Goal: Task Accomplishment & Management: Complete application form

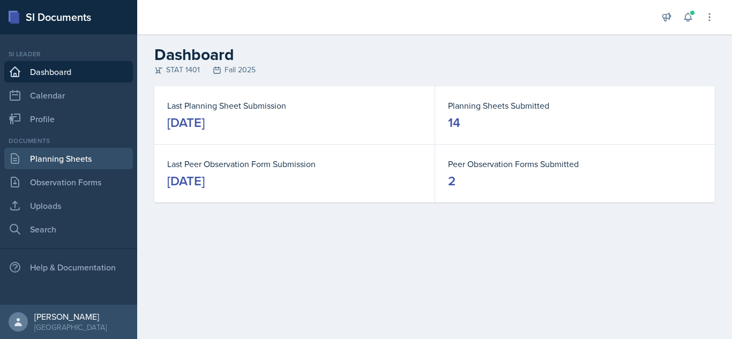
click at [53, 161] on link "Planning Sheets" at bounding box center [68, 158] width 129 height 21
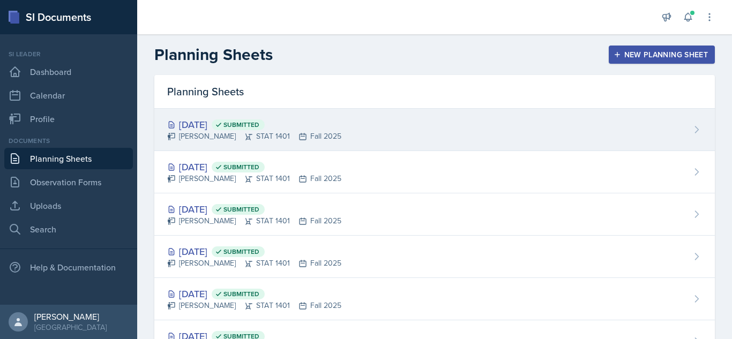
click at [385, 134] on div "[DATE] Submitted [PERSON_NAME] STAT 1401 Fall 2025" at bounding box center [434, 130] width 560 height 42
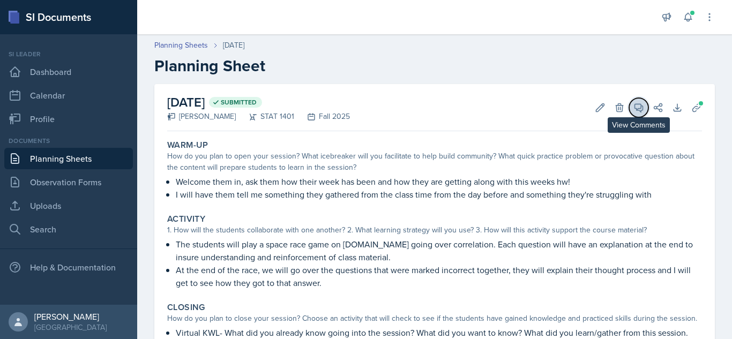
click at [633, 107] on icon at bounding box center [638, 107] width 11 height 11
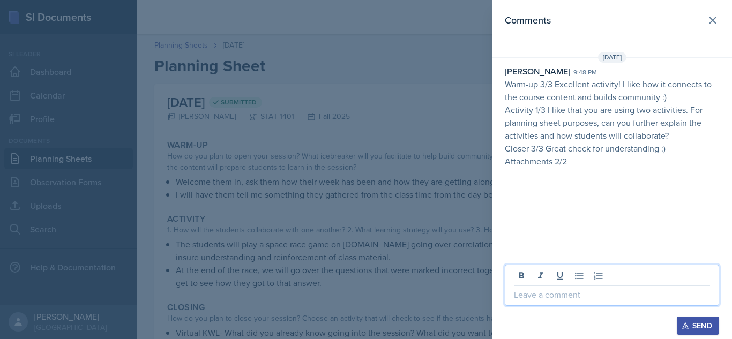
click at [544, 291] on p at bounding box center [612, 294] width 196 height 13
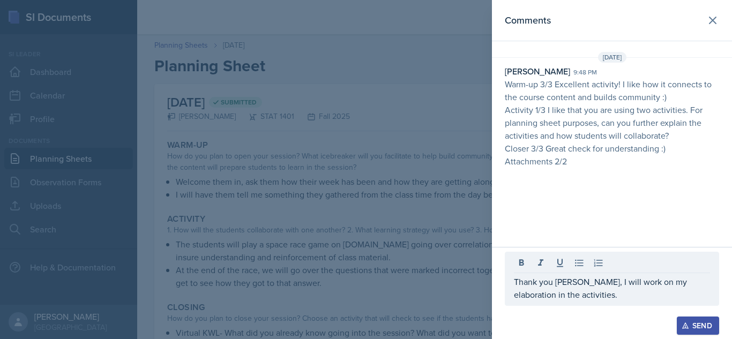
click at [702, 321] on div "Send" at bounding box center [698, 325] width 28 height 9
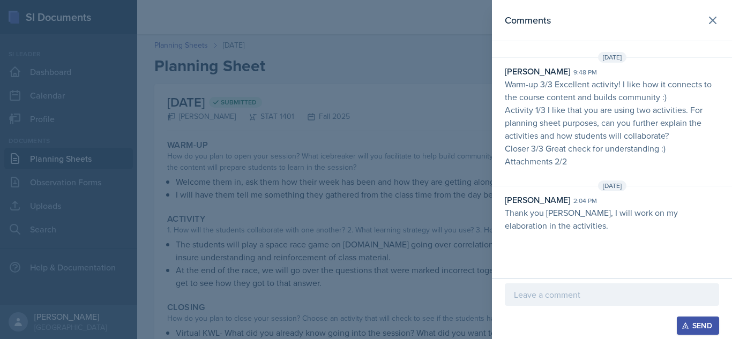
click at [536, 224] on p "Thank you [PERSON_NAME], I will work on my elaboration in the activities." at bounding box center [612, 219] width 214 height 26
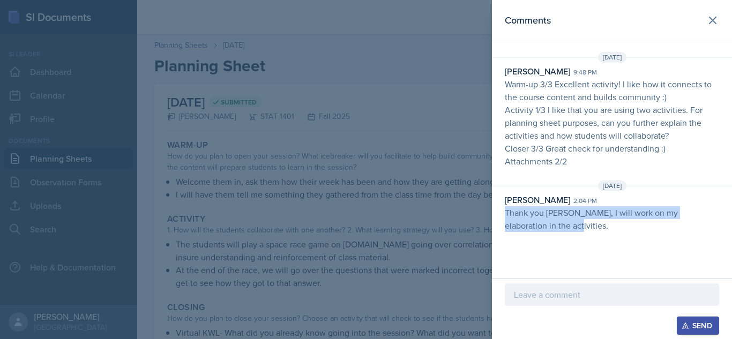
drag, startPoint x: 539, startPoint y: 226, endPoint x: 502, endPoint y: 215, distance: 39.1
click at [502, 215] on div "[PERSON_NAME] 2:04 pm Thank you [PERSON_NAME], I will work on my elaboration in…" at bounding box center [612, 212] width 240 height 39
copy p "Thank you [PERSON_NAME], I will work on my elaboration in the activities."
click at [710, 25] on icon at bounding box center [712, 20] width 13 height 13
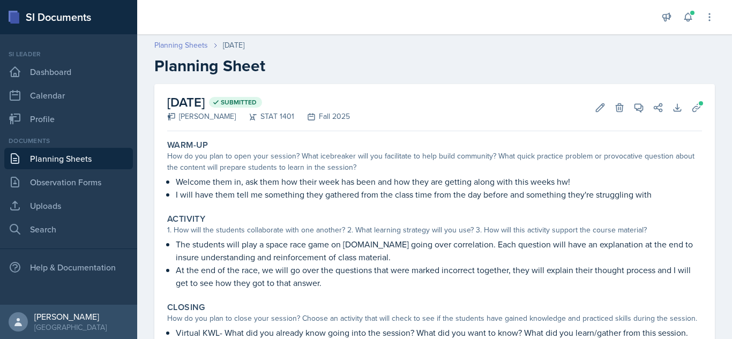
click at [182, 46] on link "Planning Sheets" at bounding box center [181, 45] width 54 height 11
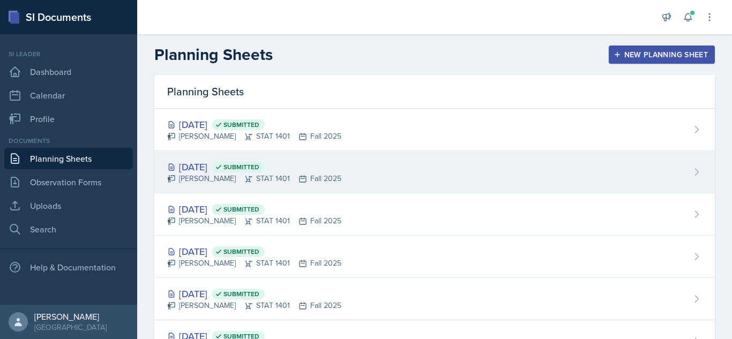
click at [275, 175] on div "[PERSON_NAME] STAT 1401 Fall 2025" at bounding box center [254, 178] width 174 height 11
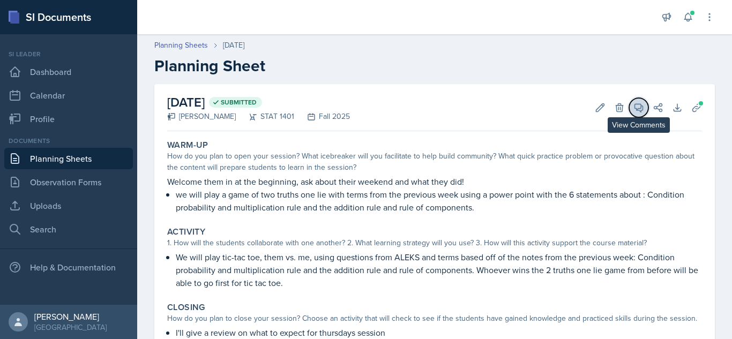
click at [640, 103] on span at bounding box center [642, 103] width 5 height 5
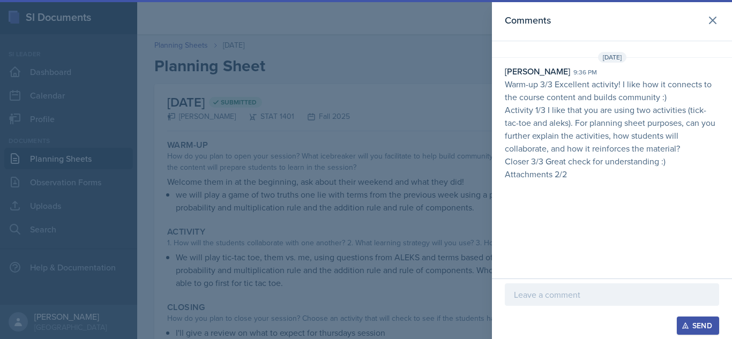
click at [558, 301] on div at bounding box center [612, 294] width 214 height 22
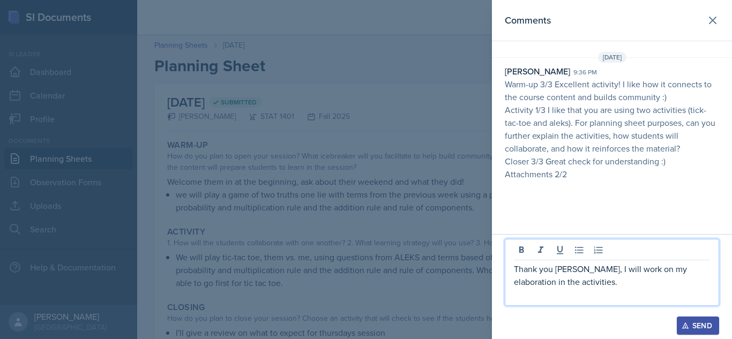
click at [694, 325] on div "Send" at bounding box center [698, 325] width 28 height 9
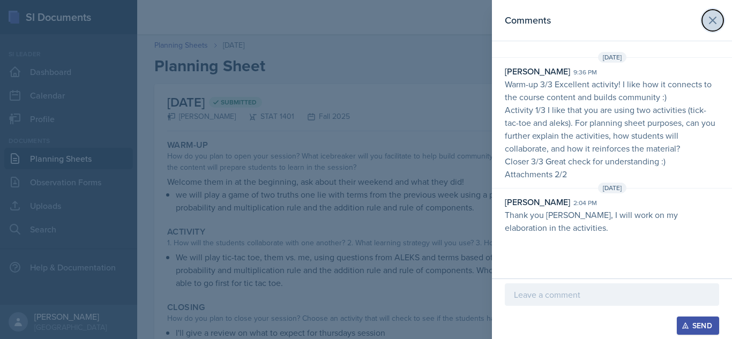
click at [711, 22] on icon at bounding box center [712, 20] width 13 height 13
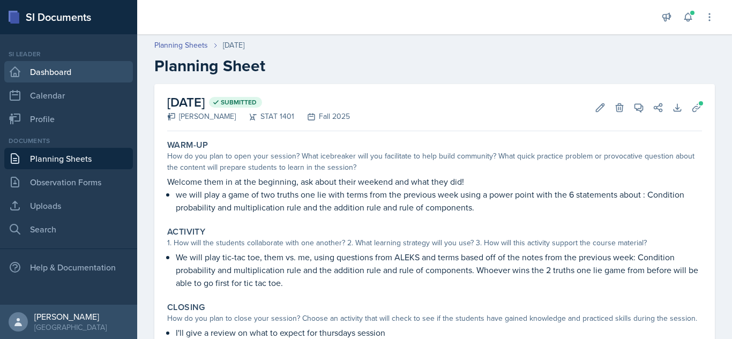
click at [59, 72] on link "Dashboard" at bounding box center [68, 71] width 129 height 21
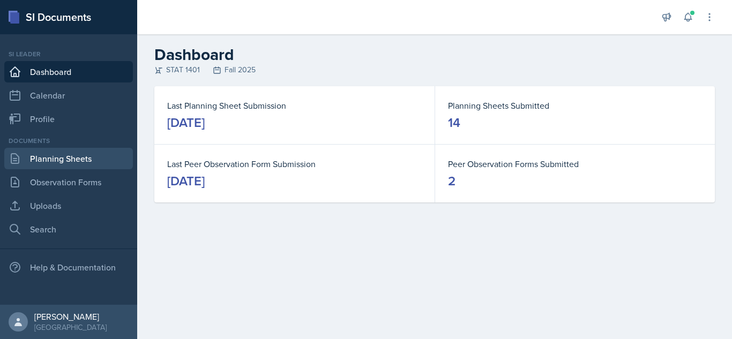
click at [36, 159] on link "Planning Sheets" at bounding box center [68, 158] width 129 height 21
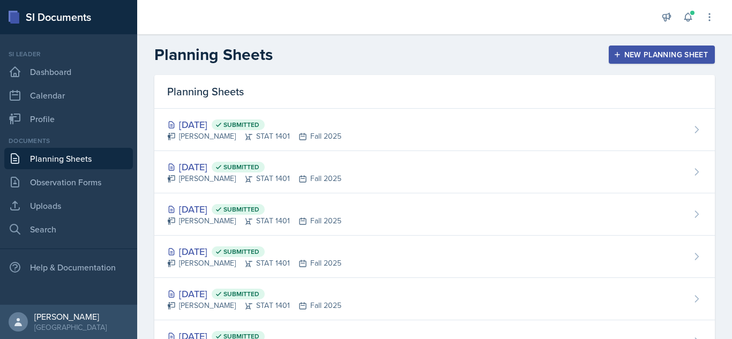
click at [655, 58] on div "New Planning Sheet" at bounding box center [662, 54] width 92 height 9
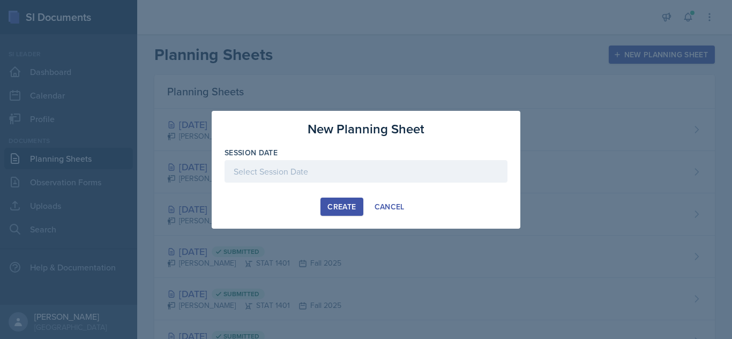
click at [326, 175] on div at bounding box center [365, 171] width 283 height 22
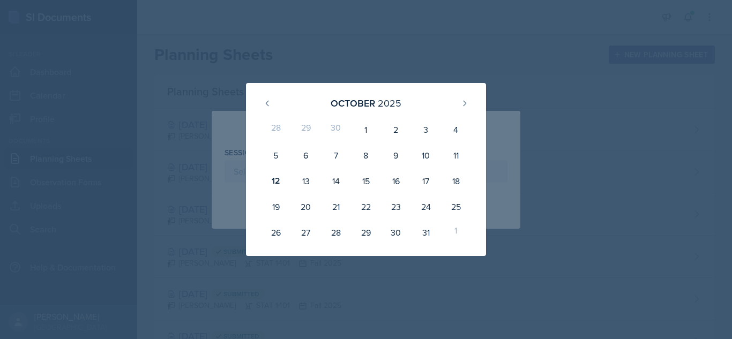
click at [561, 178] on div at bounding box center [366, 169] width 732 height 339
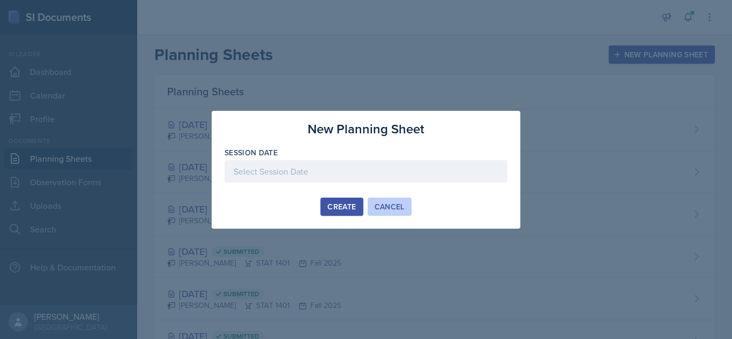
click at [392, 212] on button "Cancel" at bounding box center [389, 207] width 44 height 18
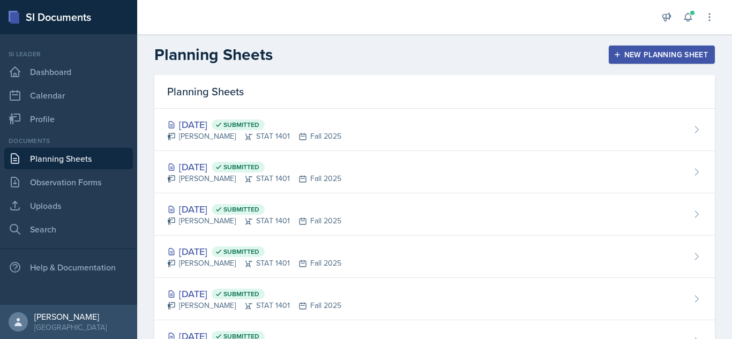
click at [647, 51] on div "New Planning Sheet" at bounding box center [662, 54] width 92 height 9
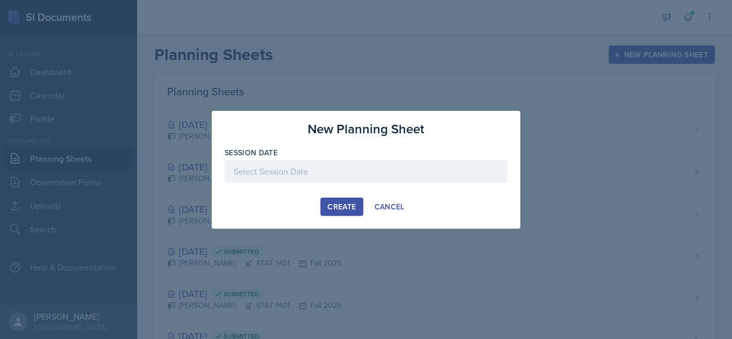
click at [301, 181] on div at bounding box center [365, 171] width 283 height 22
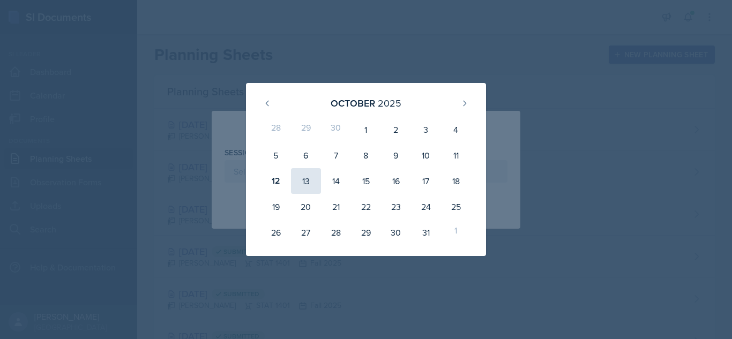
click at [305, 179] on div "13" at bounding box center [306, 181] width 30 height 26
type input "[DATE]"
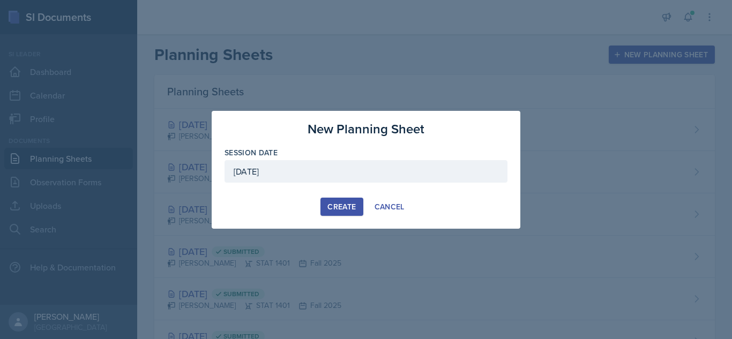
click at [348, 204] on div "Create" at bounding box center [341, 206] width 28 height 9
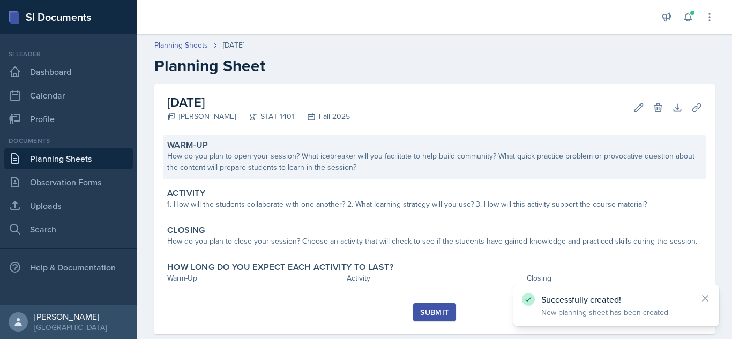
click at [402, 158] on div "How do you plan to open your session? What icebreaker will you facilitate to he…" at bounding box center [434, 162] width 535 height 22
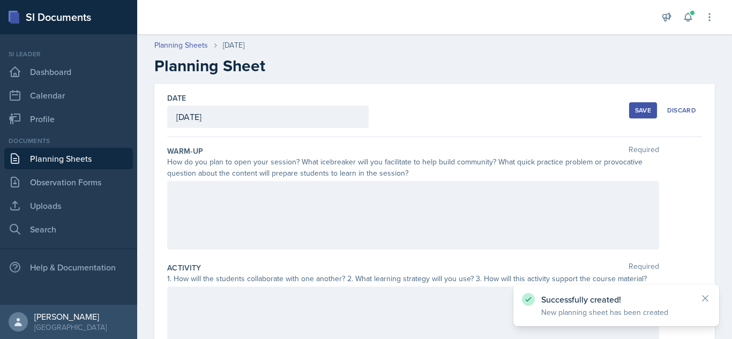
click at [340, 216] on div at bounding box center [413, 215] width 492 height 69
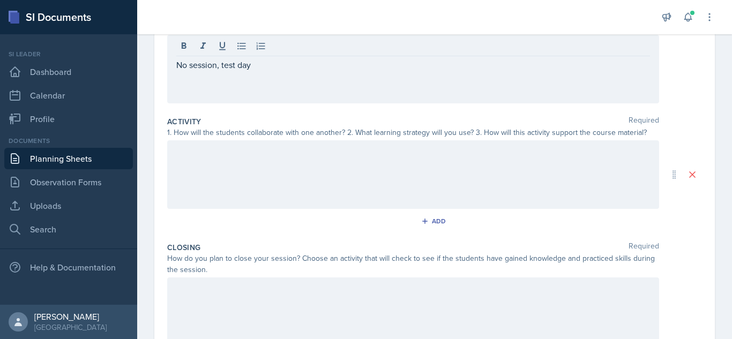
scroll to position [148, 0]
drag, startPoint x: 259, startPoint y: 69, endPoint x: 254, endPoint y: 63, distance: 7.6
click at [254, 63] on div "No session, test day" at bounding box center [413, 67] width 492 height 69
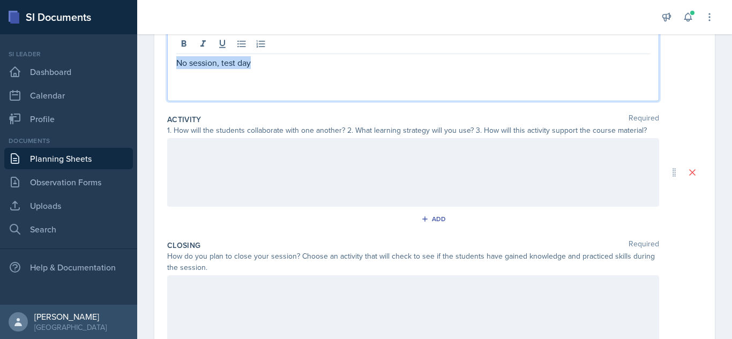
drag, startPoint x: 254, startPoint y: 63, endPoint x: 172, endPoint y: 63, distance: 82.5
click at [172, 63] on div "No session, test day" at bounding box center [413, 67] width 492 height 69
copy p "No session, test day"
click at [211, 156] on div at bounding box center [413, 172] width 492 height 69
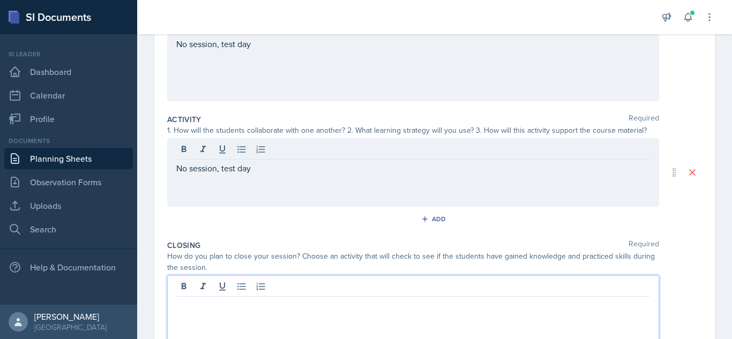
click at [237, 292] on div at bounding box center [413, 309] width 492 height 69
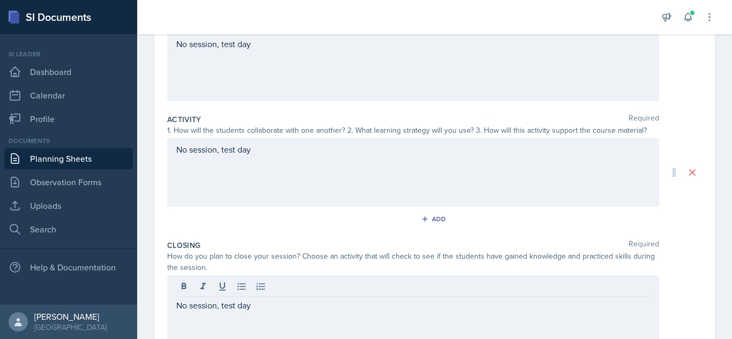
scroll to position [256, 0]
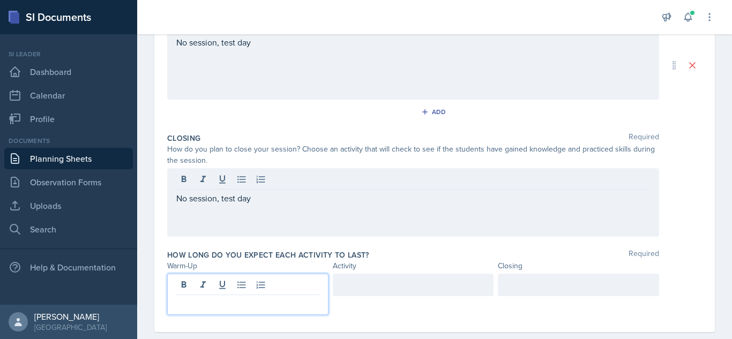
click at [279, 297] on p at bounding box center [247, 303] width 143 height 13
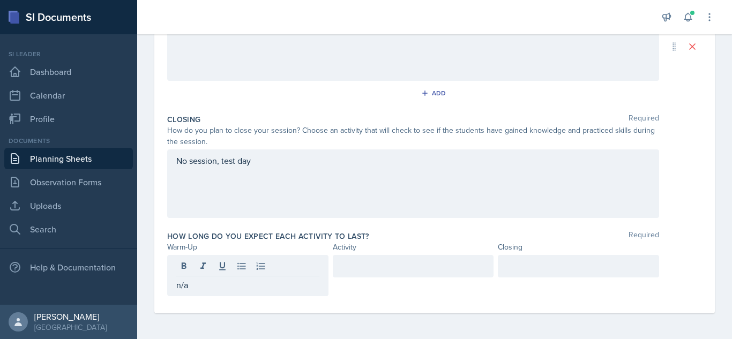
click at [368, 273] on div at bounding box center [413, 266] width 161 height 22
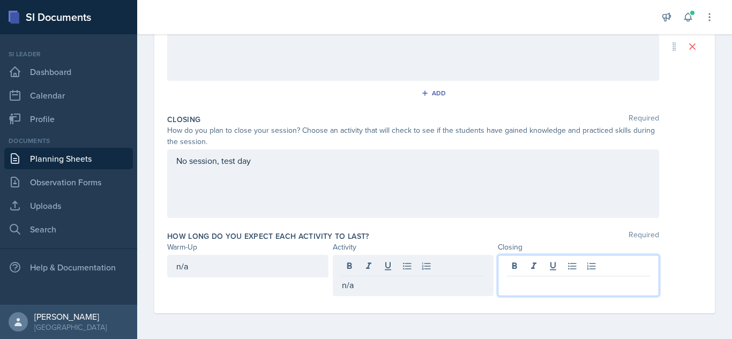
click at [516, 267] on div at bounding box center [578, 275] width 161 height 41
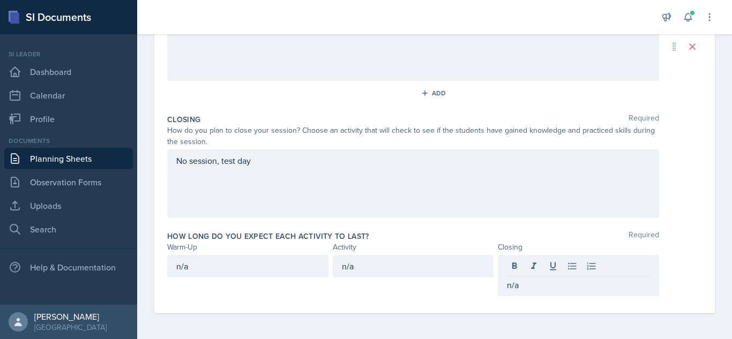
scroll to position [0, 0]
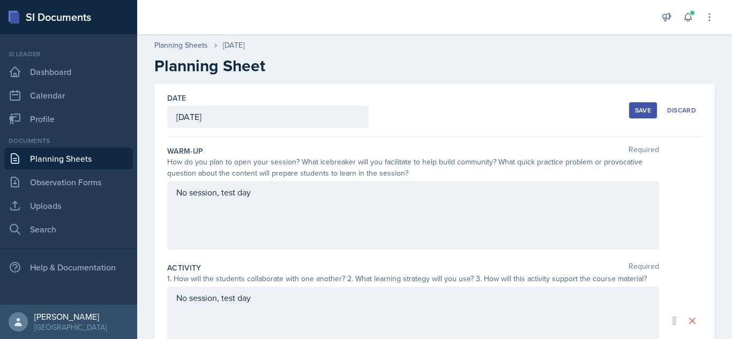
click at [629, 103] on button "Save" at bounding box center [643, 110] width 28 height 16
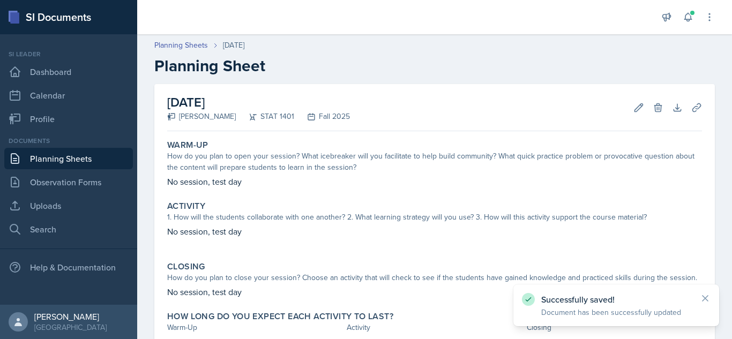
scroll to position [83, 0]
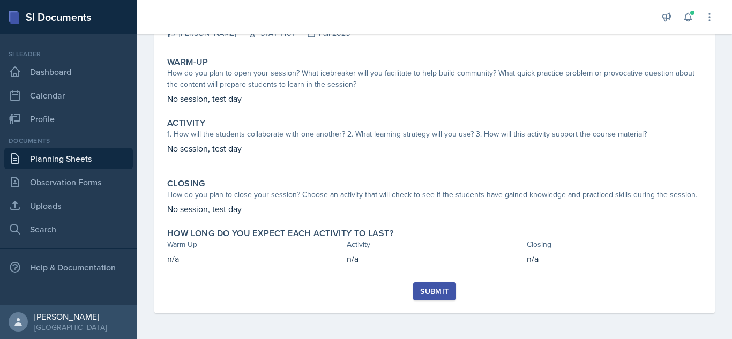
click at [435, 294] on div "Submit" at bounding box center [434, 291] width 28 height 9
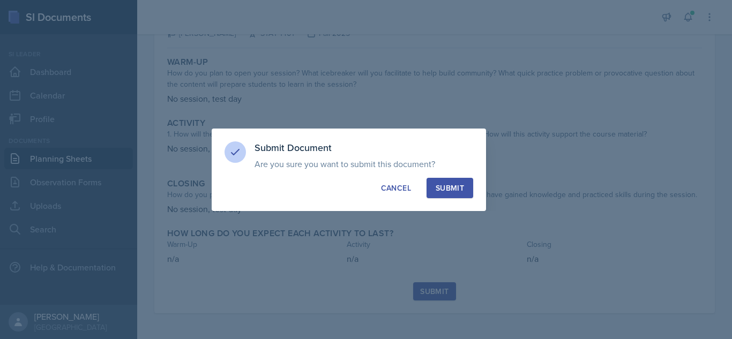
click at [454, 189] on div "Submit" at bounding box center [450, 188] width 28 height 11
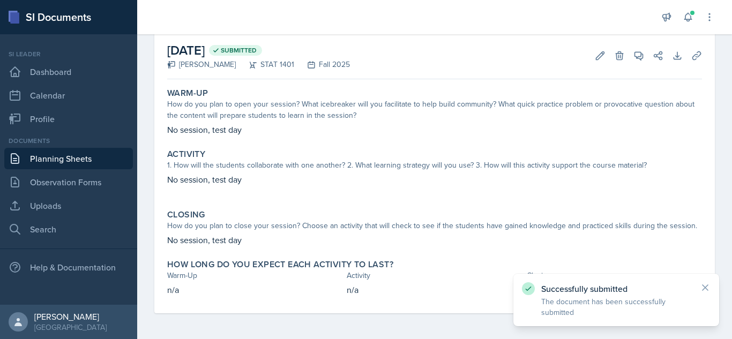
scroll to position [0, 0]
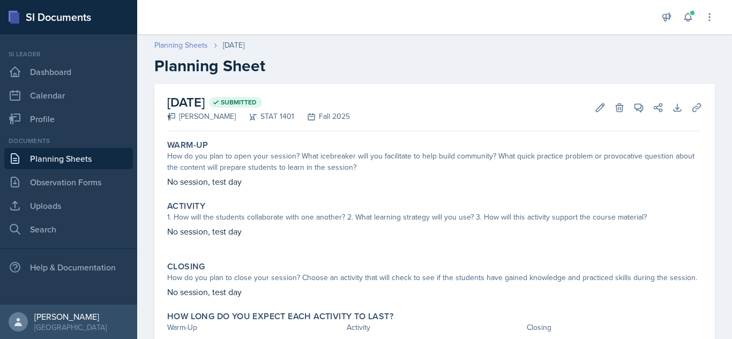
click at [176, 40] on link "Planning Sheets" at bounding box center [181, 45] width 54 height 11
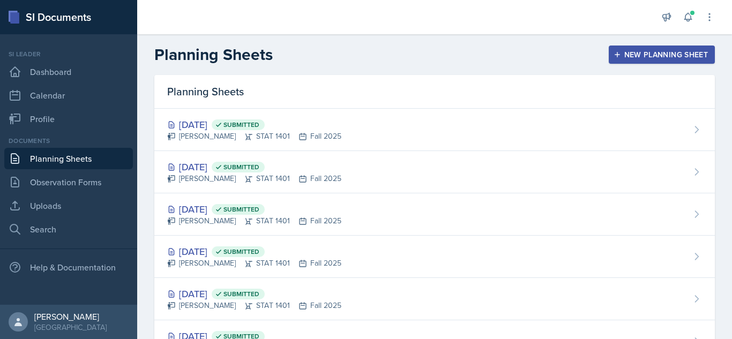
click at [625, 61] on button "New Planning Sheet" at bounding box center [662, 55] width 106 height 18
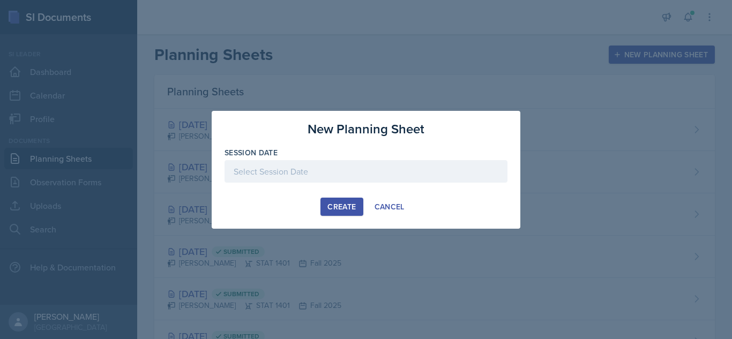
click at [366, 170] on div at bounding box center [365, 171] width 283 height 22
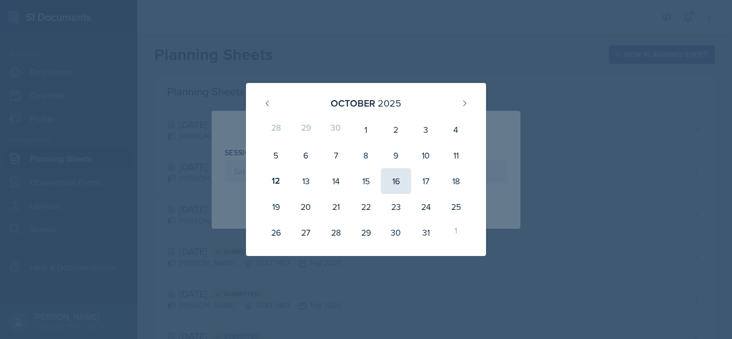
click at [403, 179] on div "16" at bounding box center [396, 181] width 30 height 26
type input "[DATE]"
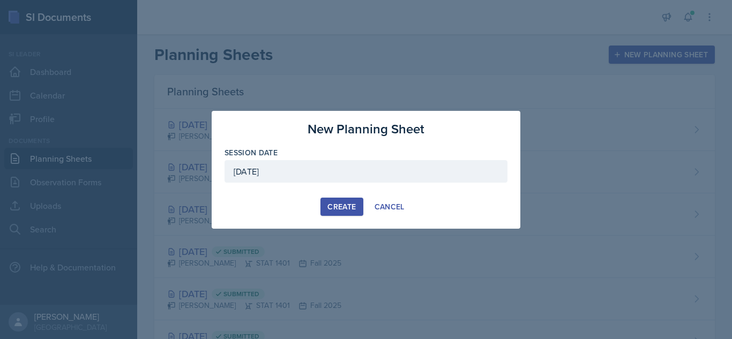
click at [348, 209] on div "Create" at bounding box center [341, 206] width 28 height 9
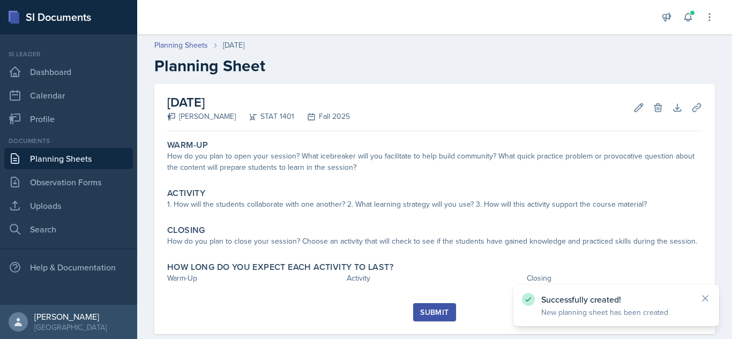
click at [319, 179] on div "Warm-Up How do you plan to open your session? What icebreaker will you facilita…" at bounding box center [434, 220] width 535 height 168
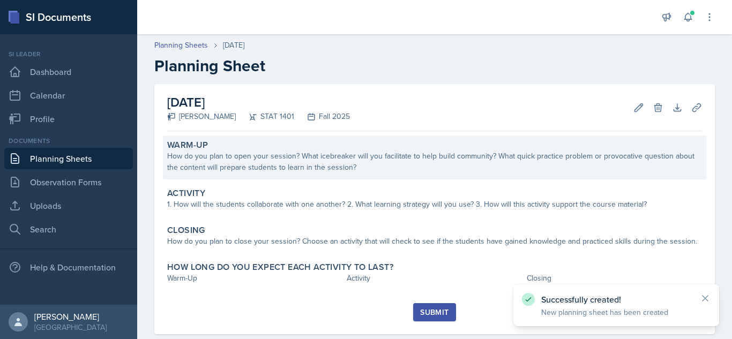
click at [317, 163] on div "How do you plan to open your session? What icebreaker will you facilitate to he…" at bounding box center [434, 162] width 535 height 22
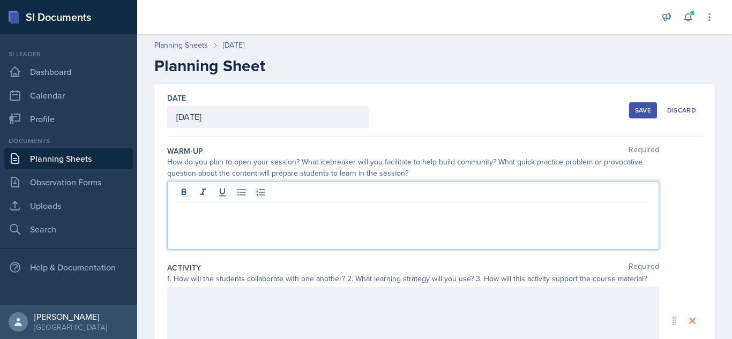
click at [295, 186] on div at bounding box center [413, 215] width 492 height 69
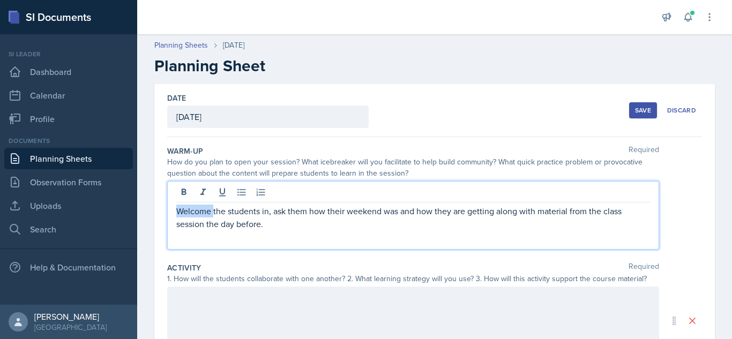
drag, startPoint x: 178, startPoint y: 212, endPoint x: 214, endPoint y: 197, distance: 38.9
click at [214, 197] on div "Welcome the students in, ask them how their weekend was and how they are gettin…" at bounding box center [413, 215] width 492 height 69
click at [179, 208] on p "Welcome the students in, ask them how their weekend was and how they are gettin…" at bounding box center [413, 218] width 474 height 26
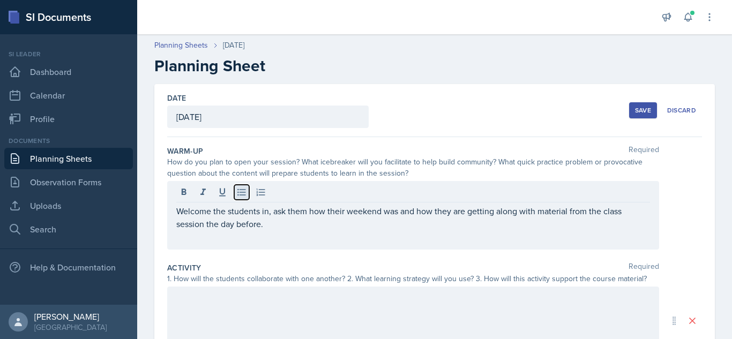
click at [239, 195] on icon at bounding box center [241, 192] width 11 height 11
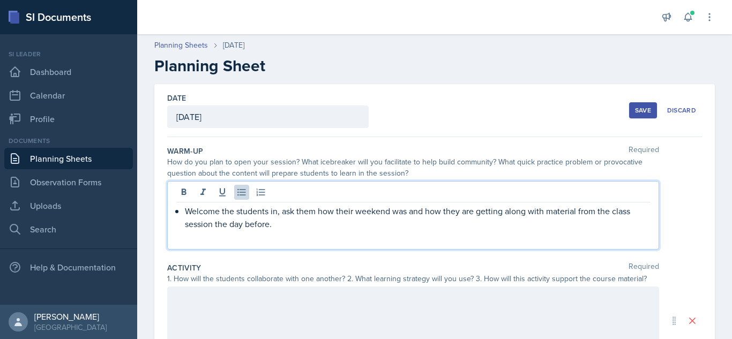
click at [287, 229] on p "Welcome the students in, ask them how their weekend was and how they are gettin…" at bounding box center [417, 218] width 465 height 26
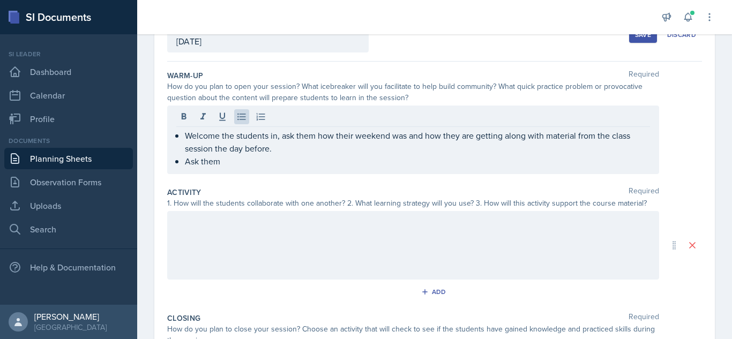
scroll to position [77, 0]
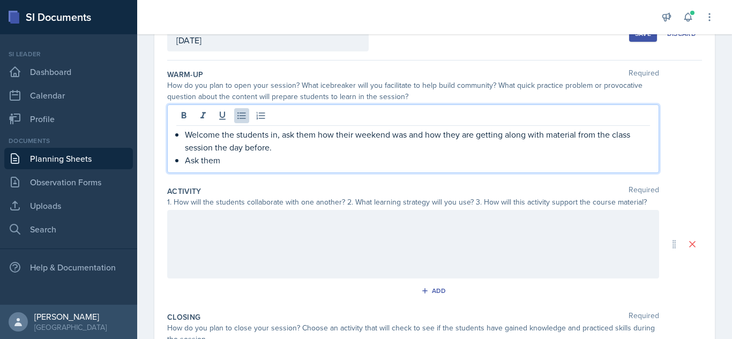
click at [232, 166] on p "Ask them" at bounding box center [417, 160] width 465 height 13
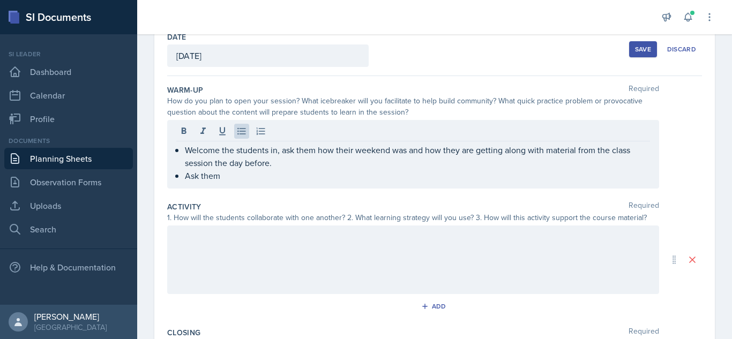
scroll to position [59, 0]
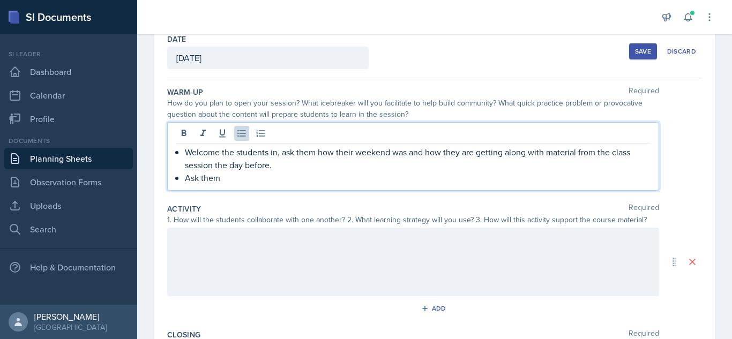
click at [223, 180] on p "Ask them" at bounding box center [417, 177] width 465 height 13
click at [235, 175] on p "Ask them" at bounding box center [417, 177] width 465 height 13
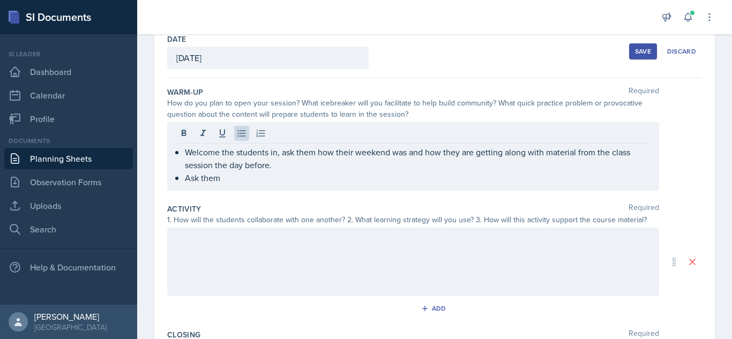
scroll to position [0, 0]
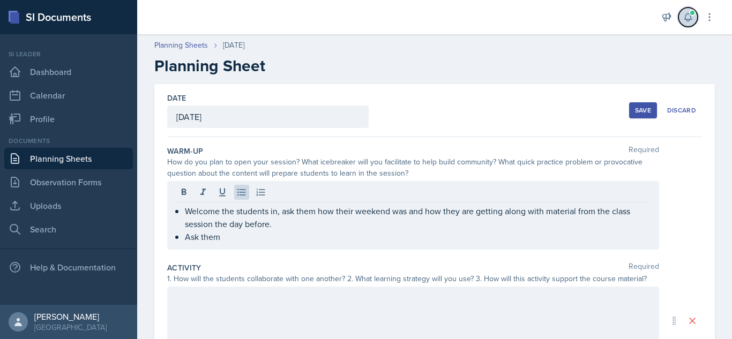
click at [686, 17] on icon at bounding box center [687, 17] width 11 height 11
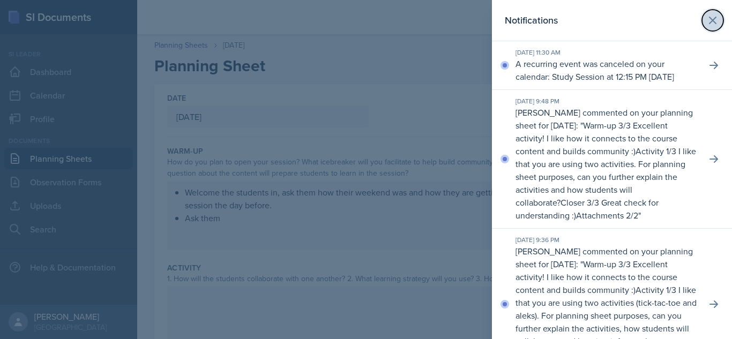
click at [706, 19] on icon at bounding box center [712, 20] width 13 height 13
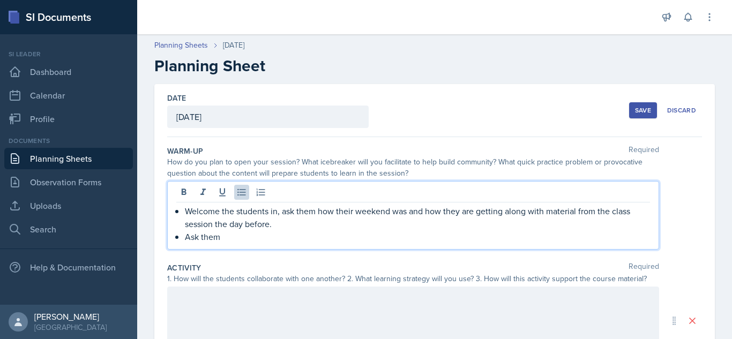
click at [221, 221] on ul "Welcome the students in, ask them how their weekend was and how they are gettin…" at bounding box center [417, 224] width 465 height 39
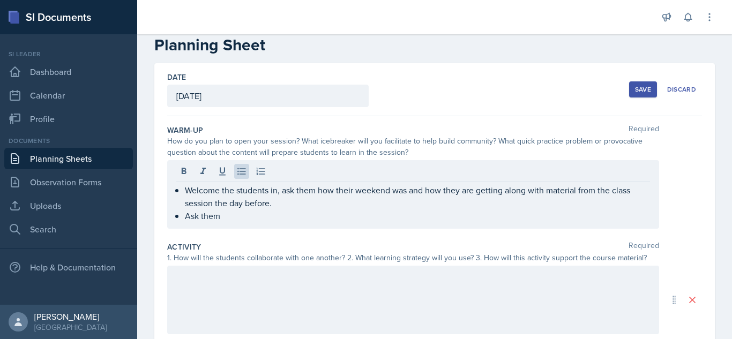
scroll to position [25, 0]
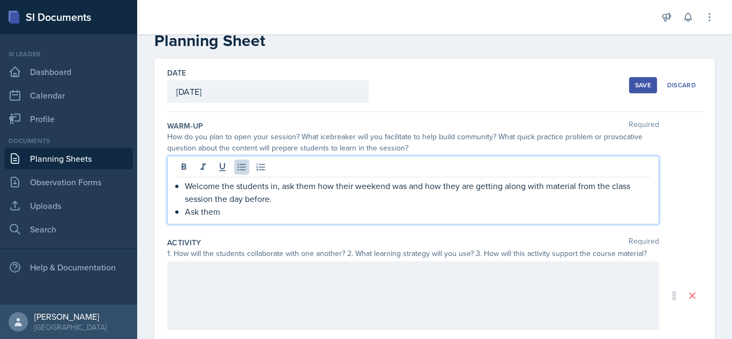
click at [238, 209] on p "Ask them" at bounding box center [417, 211] width 465 height 13
click at [240, 215] on p "Ask them abou the" at bounding box center [417, 211] width 465 height 13
click at [265, 215] on p "Ask them about the" at bounding box center [417, 211] width 465 height 13
click at [294, 212] on p "Ask them about the ways the prepared" at bounding box center [417, 211] width 465 height 13
click at [339, 211] on p "Ask them about the ways they prepared" at bounding box center [417, 211] width 465 height 13
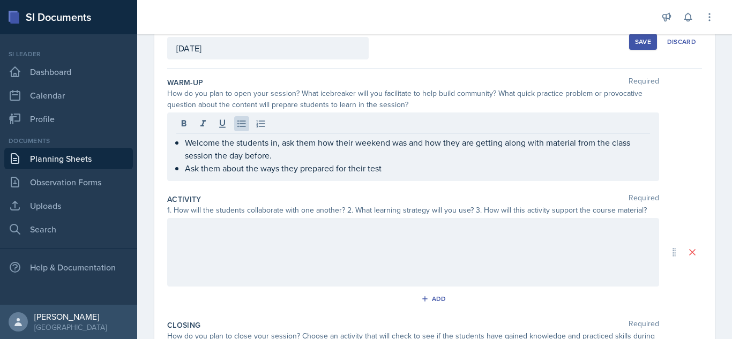
scroll to position [41, 0]
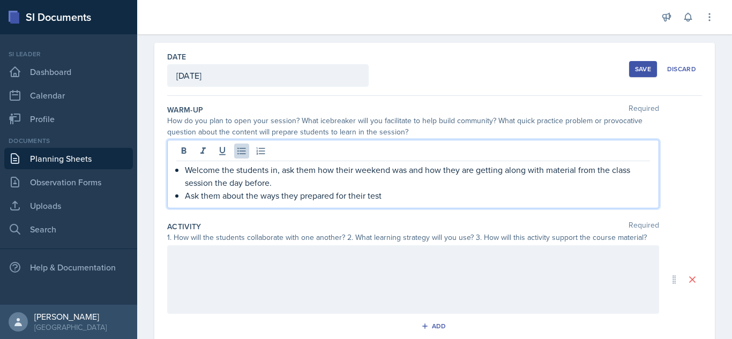
click at [387, 199] on p "Ask them about the ways they prepared for their test" at bounding box center [417, 195] width 465 height 13
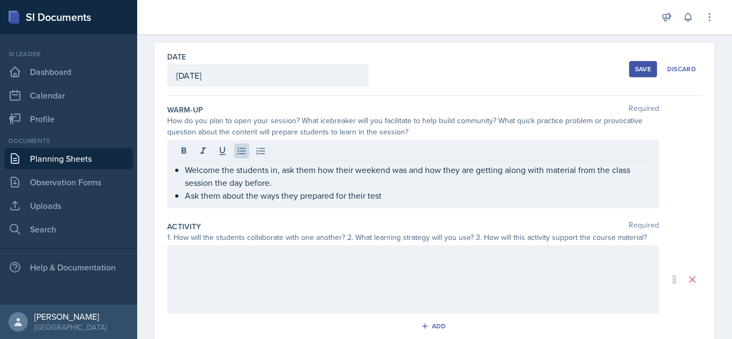
click at [523, 264] on div at bounding box center [413, 279] width 492 height 69
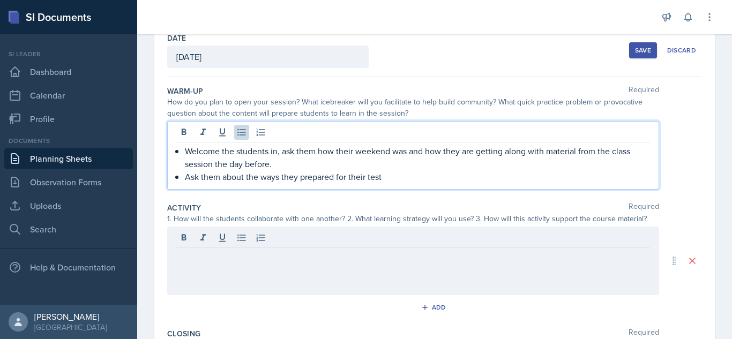
click at [405, 154] on ul "Welcome the students in, ask them how their weekend was and how they are gettin…" at bounding box center [417, 164] width 465 height 39
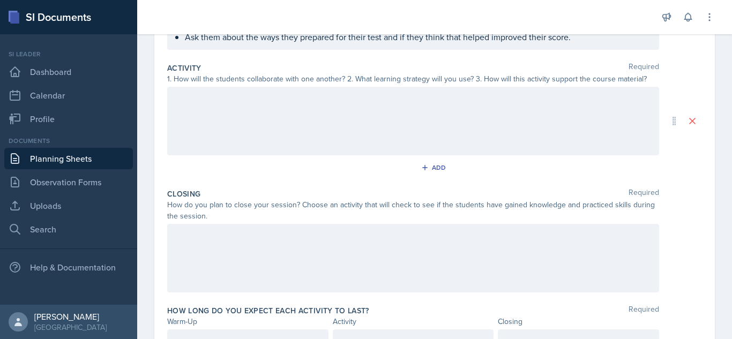
scroll to position [219, 0]
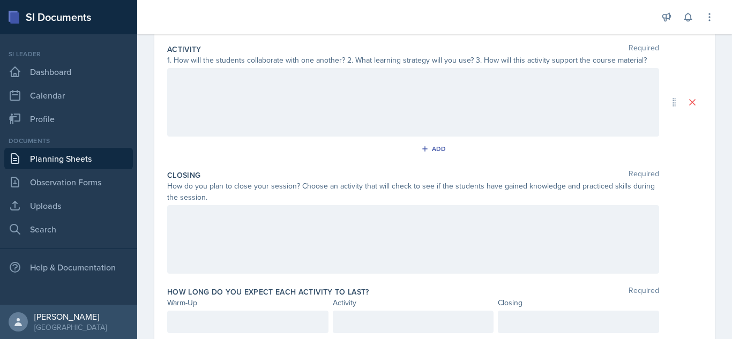
click at [415, 86] on p at bounding box center [413, 79] width 474 height 13
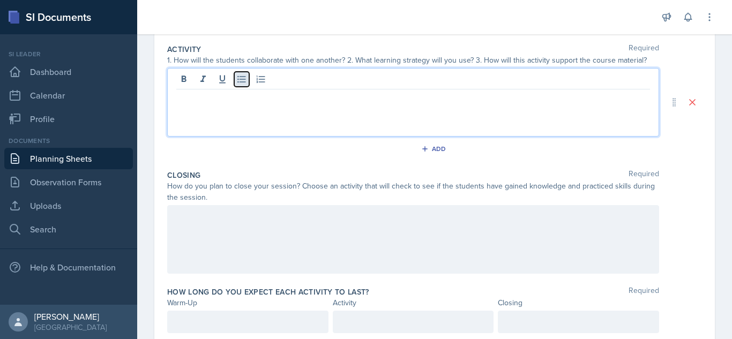
click at [238, 78] on icon at bounding box center [241, 79] width 11 height 11
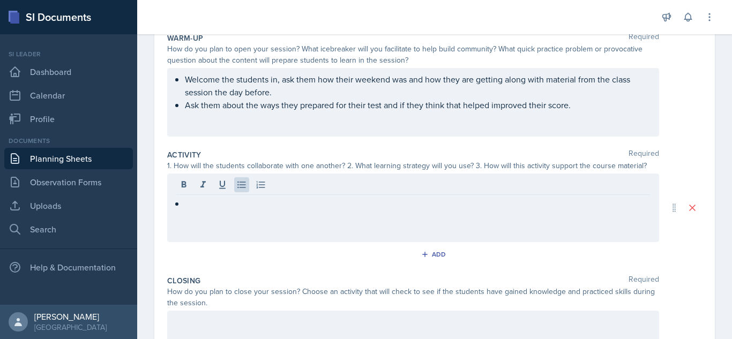
scroll to position [104, 0]
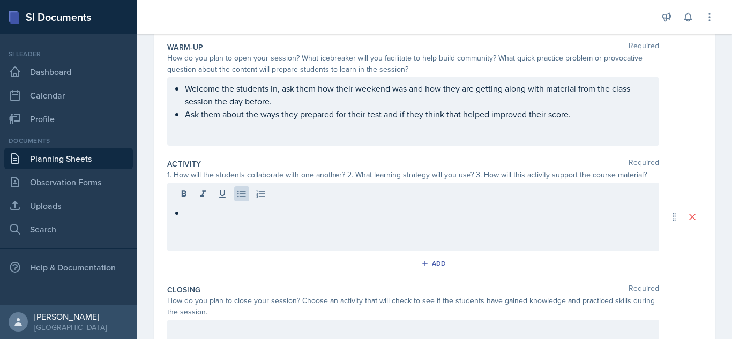
click at [202, 213] on p at bounding box center [417, 212] width 465 height 13
click at [341, 54] on div "How do you plan to open your session? What icebreaker will you facilitate to he…" at bounding box center [413, 63] width 492 height 22
click at [392, 36] on div "Warm-Up Required How do you plan to open your session? What icebreaker will you…" at bounding box center [434, 249] width 535 height 432
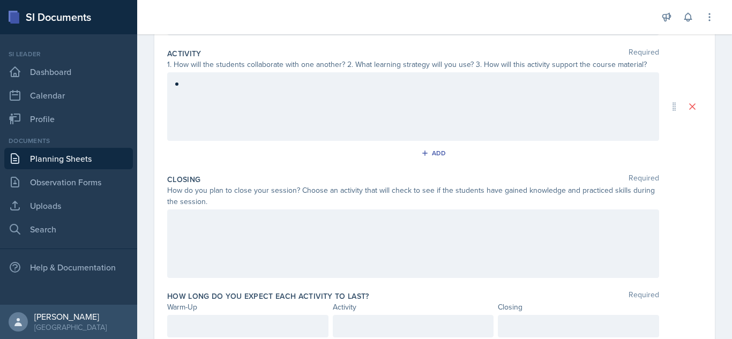
scroll to position [231, 0]
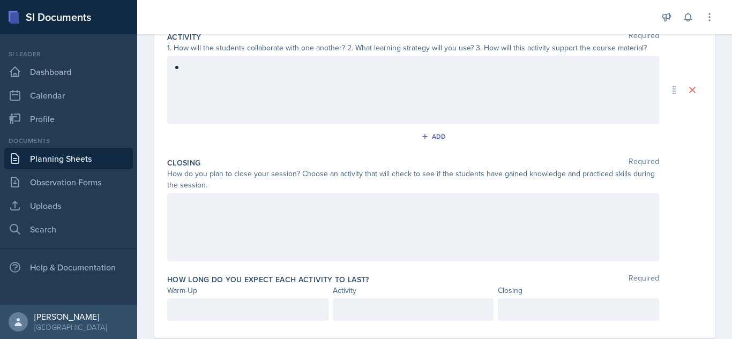
click at [221, 59] on div at bounding box center [413, 90] width 492 height 69
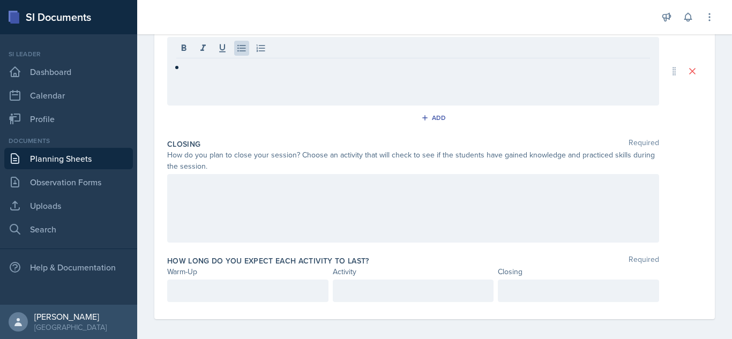
scroll to position [256, 0]
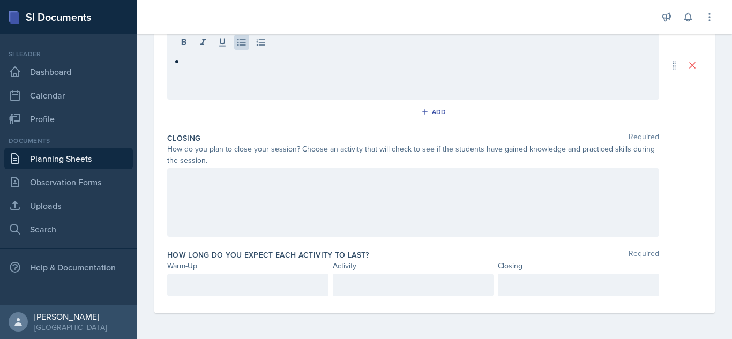
click at [395, 250] on div "How long do you expect each activity to last? Required" at bounding box center [434, 255] width 535 height 11
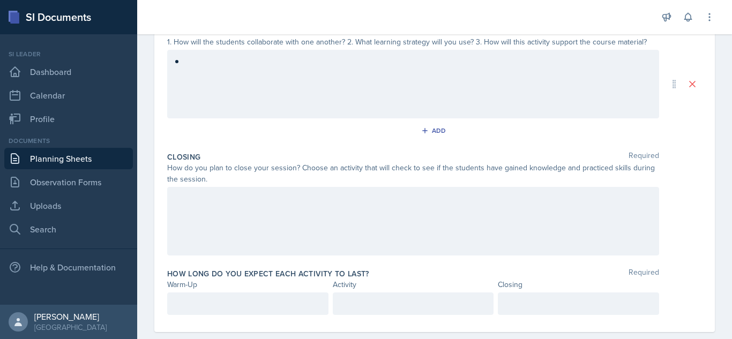
scroll to position [147, 0]
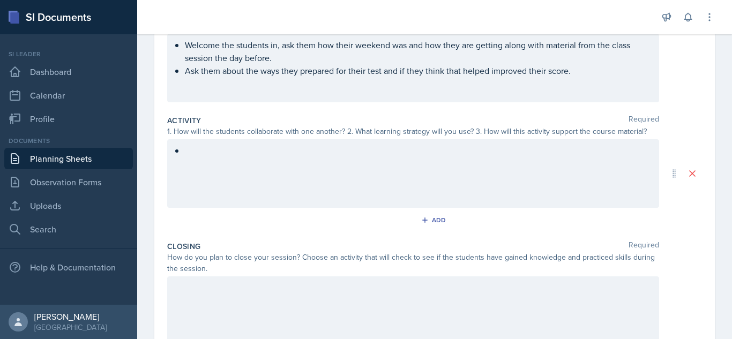
click at [202, 160] on div at bounding box center [413, 173] width 492 height 69
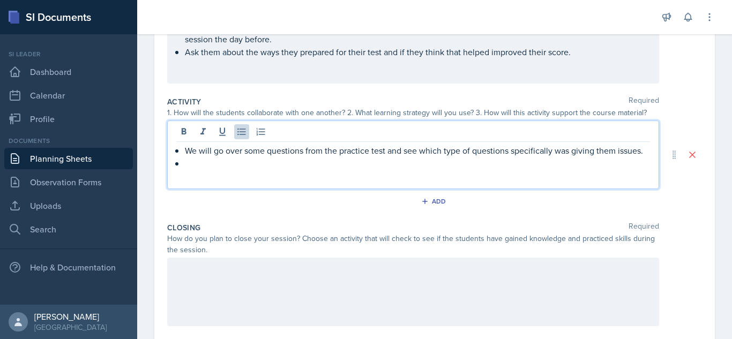
click at [183, 170] on div "We will go over some questions from the practice test and see which type of que…" at bounding box center [413, 157] width 474 height 26
click at [195, 170] on p at bounding box center [417, 163] width 465 height 13
click at [203, 170] on p "Thenwe wil" at bounding box center [417, 163] width 465 height 13
click at [230, 170] on p "Then we wil" at bounding box center [417, 163] width 465 height 13
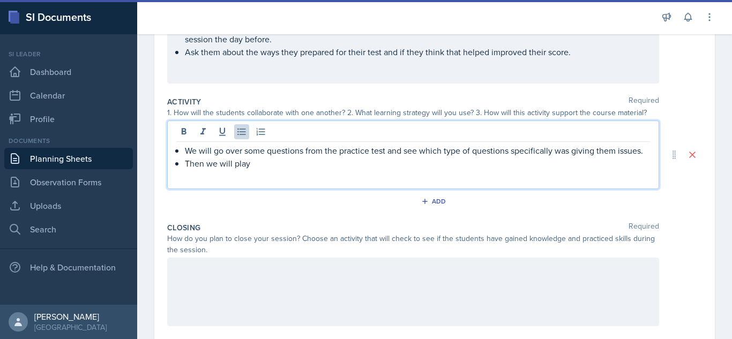
click at [385, 149] on p "We will go over some questions from the practice test and see which type of que…" at bounding box center [417, 150] width 465 height 13
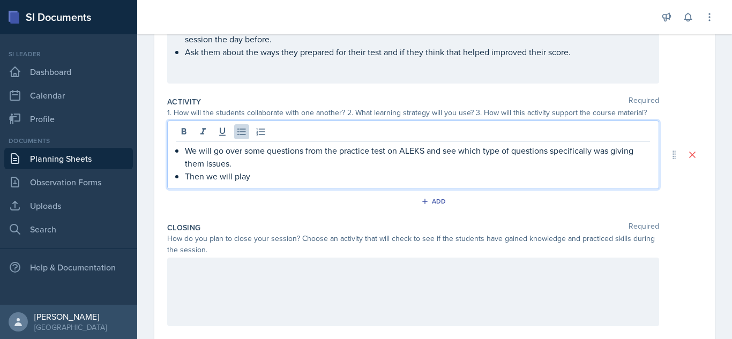
click at [273, 179] on p "Then we will play" at bounding box center [417, 176] width 465 height 13
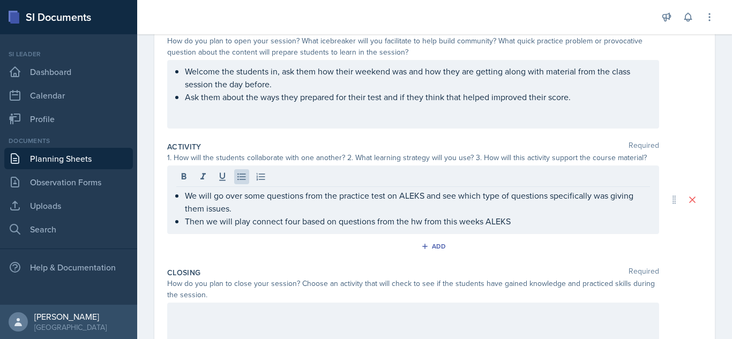
scroll to position [124, 0]
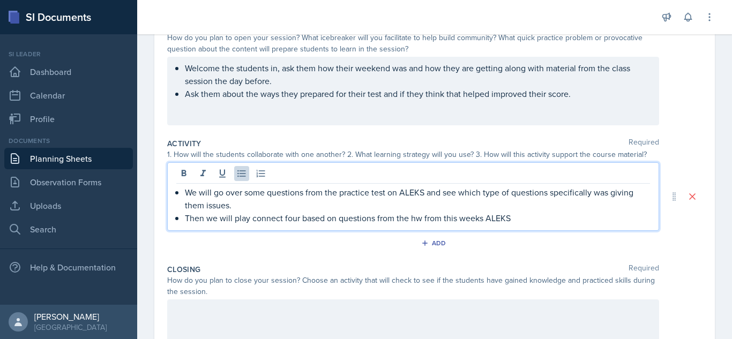
click at [515, 219] on p "Then we will play connect four based on questions from the hw from this weeks A…" at bounding box center [417, 218] width 465 height 13
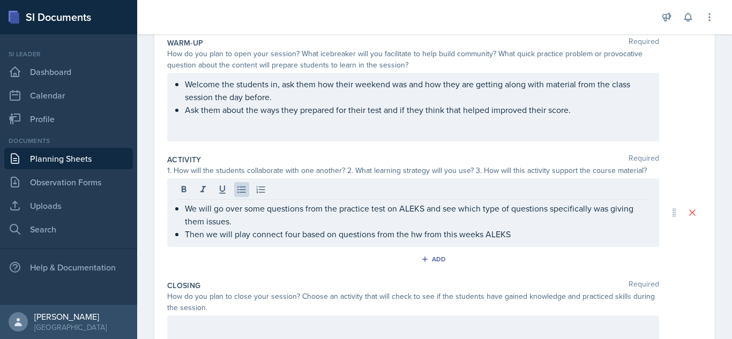
scroll to position [99, 0]
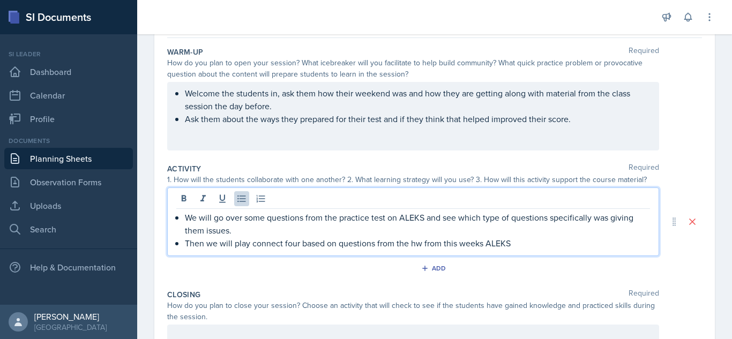
click at [520, 244] on p "Then we will play connect four based on questions from the hw from this weeks A…" at bounding box center [417, 243] width 465 height 13
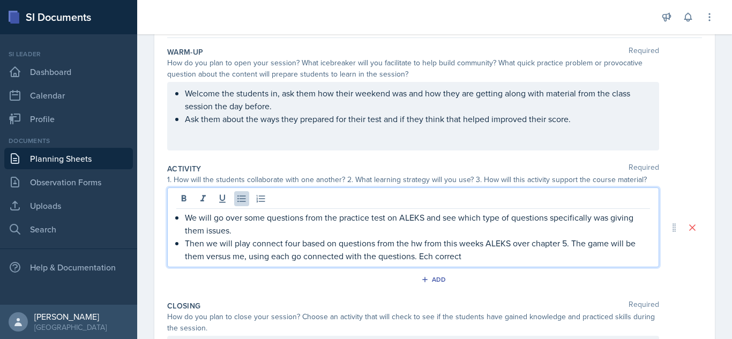
click at [424, 258] on p "Then we will play connect four based on questions from the hw from this weeks A…" at bounding box center [417, 250] width 465 height 26
click at [476, 260] on p "Then we will play connect four based on questions from the hw from this weeks A…" at bounding box center [417, 250] width 465 height 26
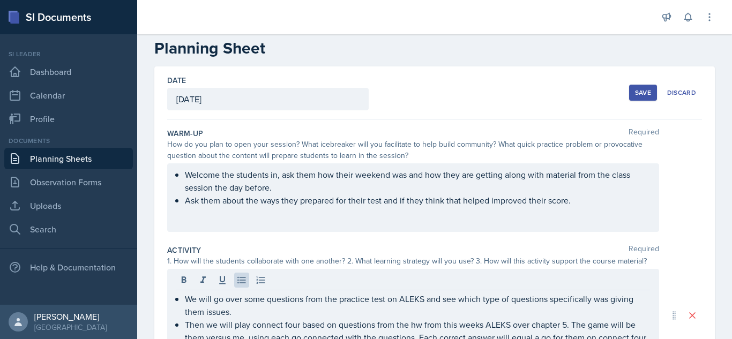
scroll to position [0, 0]
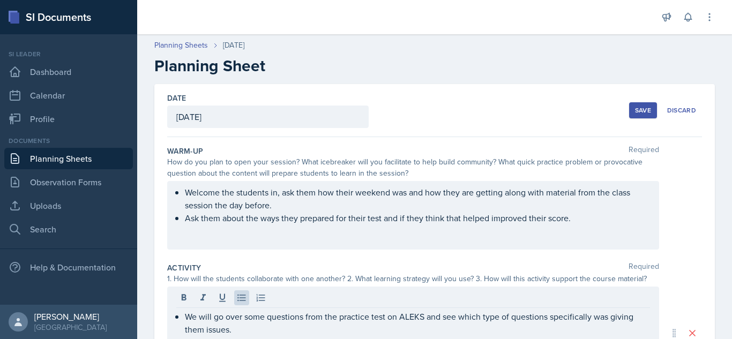
click at [635, 106] on div "Save" at bounding box center [643, 110] width 16 height 9
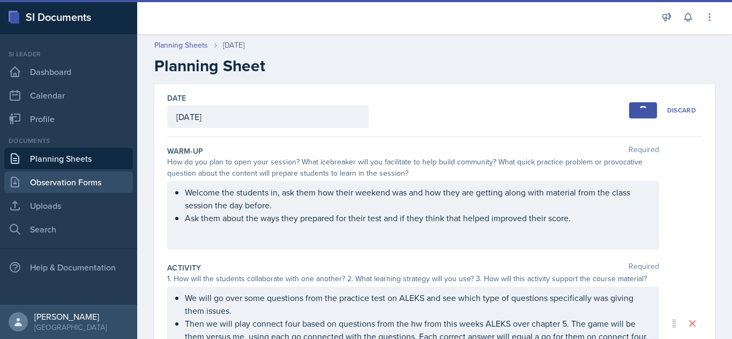
click at [61, 180] on link "Observation Forms" at bounding box center [68, 181] width 129 height 21
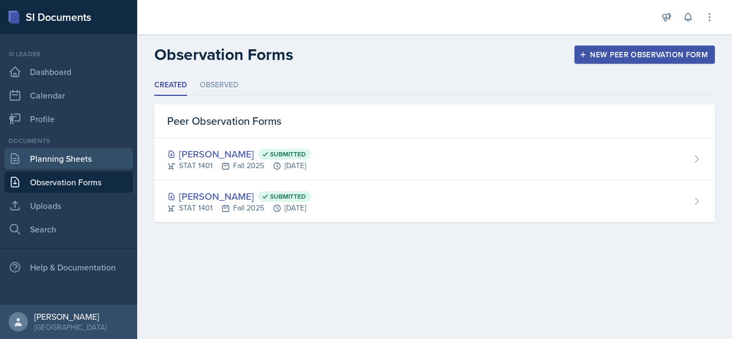
click at [86, 154] on link "Planning Sheets" at bounding box center [68, 158] width 129 height 21
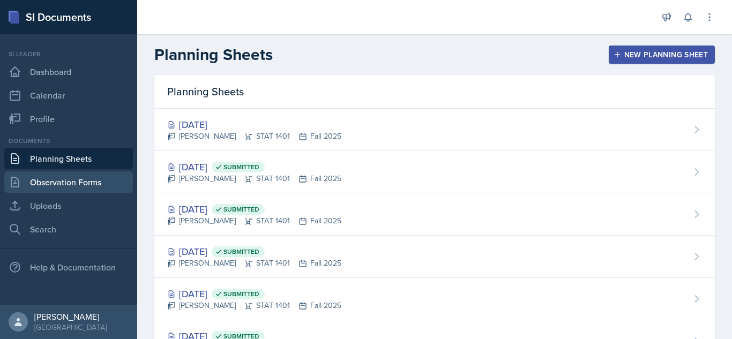
click at [99, 178] on link "Observation Forms" at bounding box center [68, 181] width 129 height 21
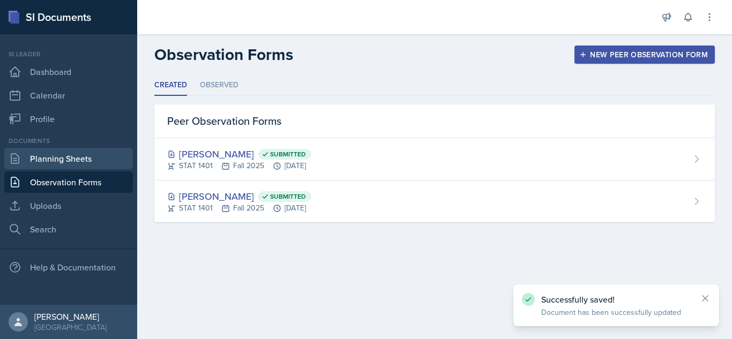
click at [96, 156] on link "Planning Sheets" at bounding box center [68, 158] width 129 height 21
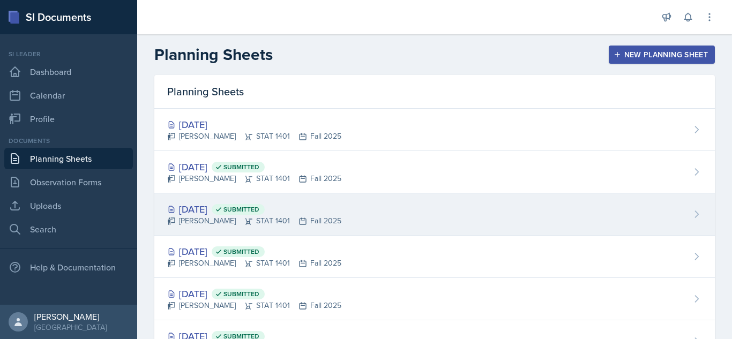
click at [381, 219] on div "[DATE] Submitted [PERSON_NAME] STAT 1401 Fall 2025" at bounding box center [434, 214] width 560 height 42
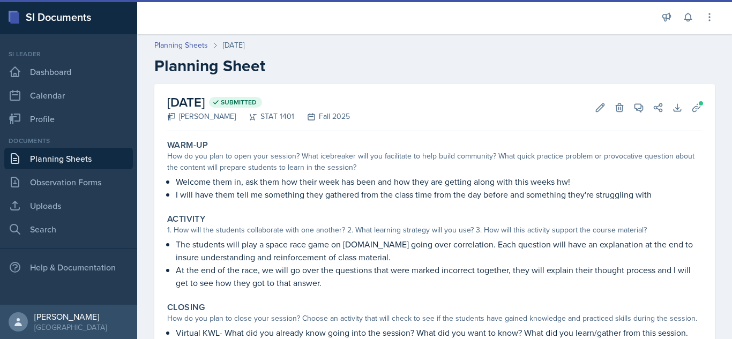
scroll to position [118, 0]
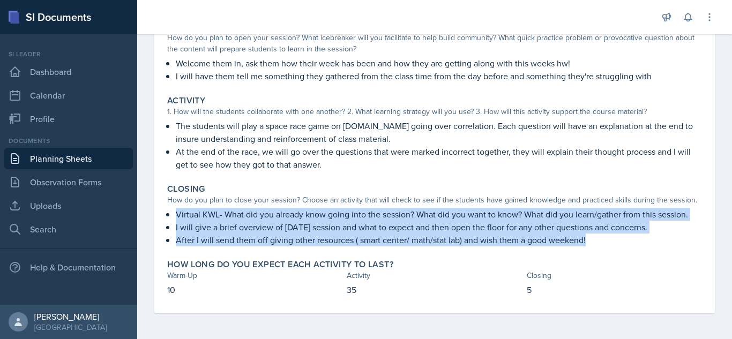
drag, startPoint x: 176, startPoint y: 213, endPoint x: 595, endPoint y: 237, distance: 419.6
click at [595, 238] on div "Virtual KWL- What did you already know going into the session? What did you wan…" at bounding box center [434, 227] width 535 height 39
copy div "Virtual KWL- What did you already know going into the session? What did you wan…"
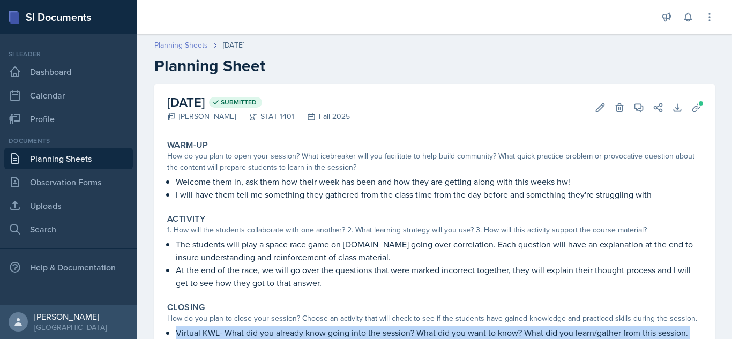
click at [172, 42] on link "Planning Sheets" at bounding box center [181, 45] width 54 height 11
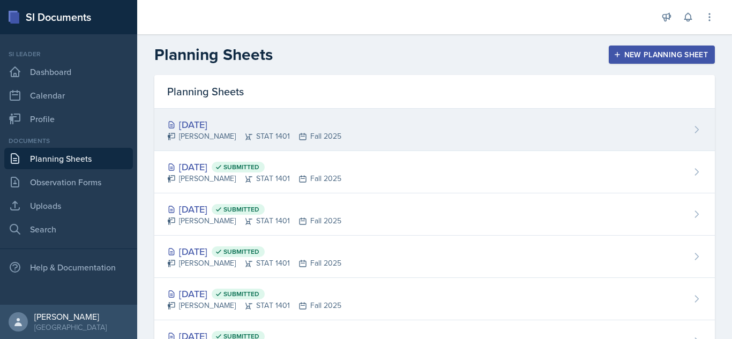
click at [306, 121] on div "[DATE]" at bounding box center [254, 124] width 174 height 14
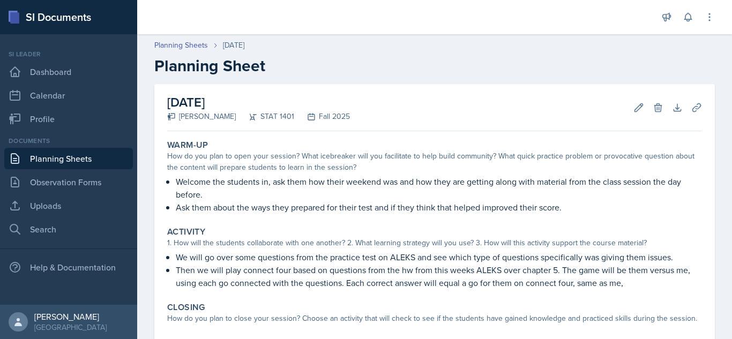
scroll to position [98, 0]
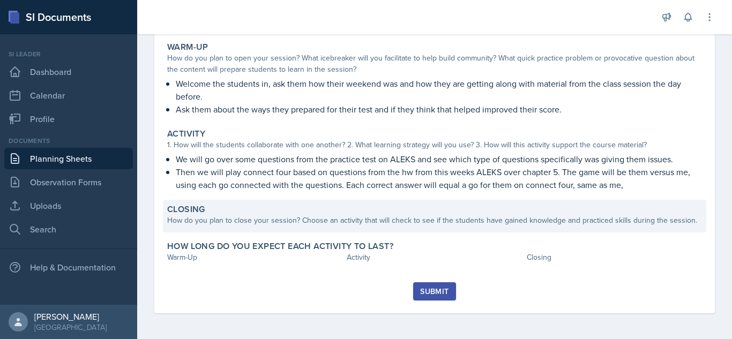
click at [326, 221] on div "How do you plan to close your session? Choose an activity that will check to se…" at bounding box center [434, 220] width 535 height 11
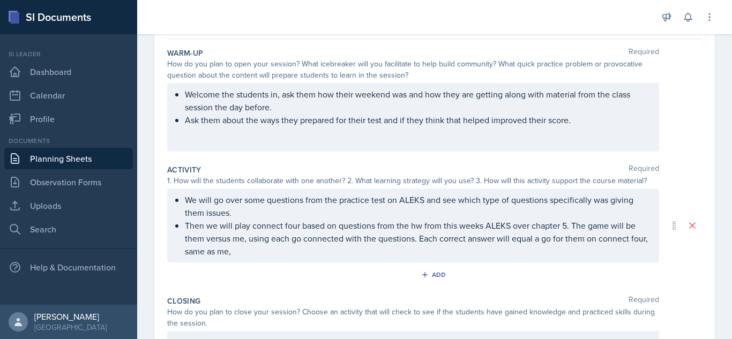
scroll to position [261, 0]
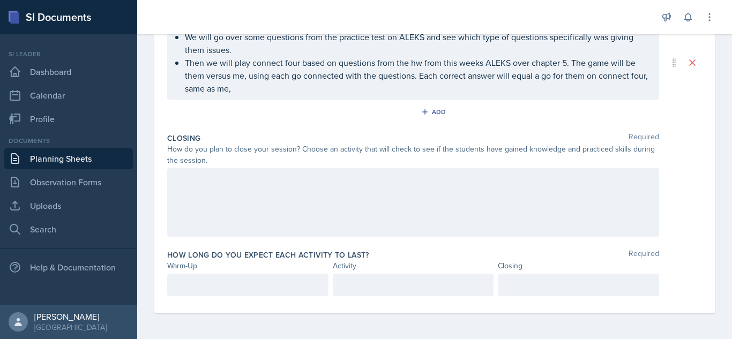
click at [382, 180] on div at bounding box center [413, 202] width 492 height 69
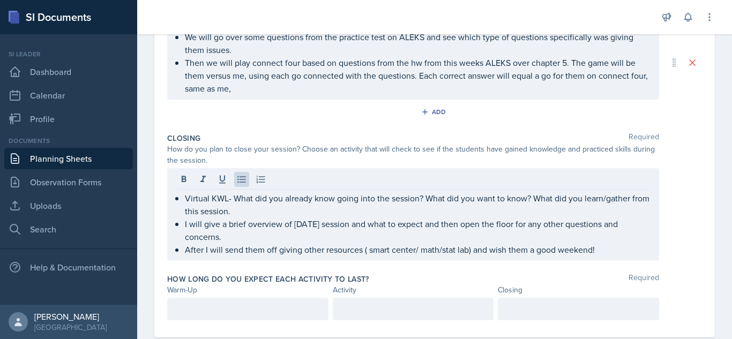
scroll to position [0, 0]
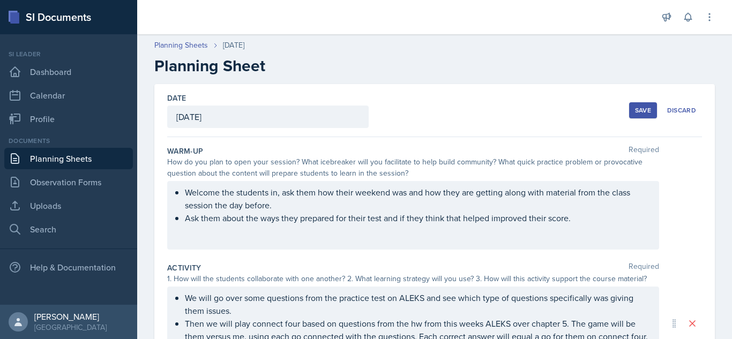
click at [644, 106] on button "Save" at bounding box center [643, 110] width 28 height 16
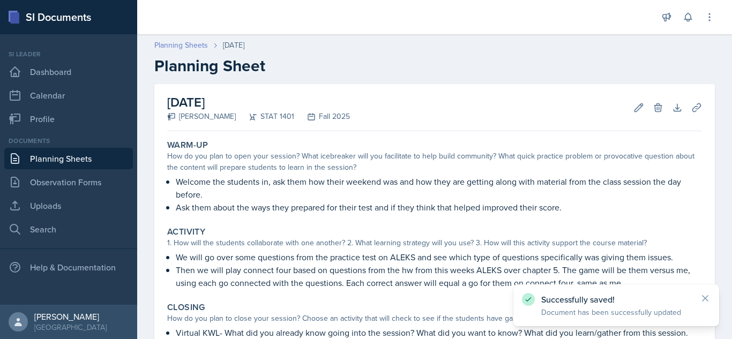
click at [177, 42] on link "Planning Sheets" at bounding box center [181, 45] width 54 height 11
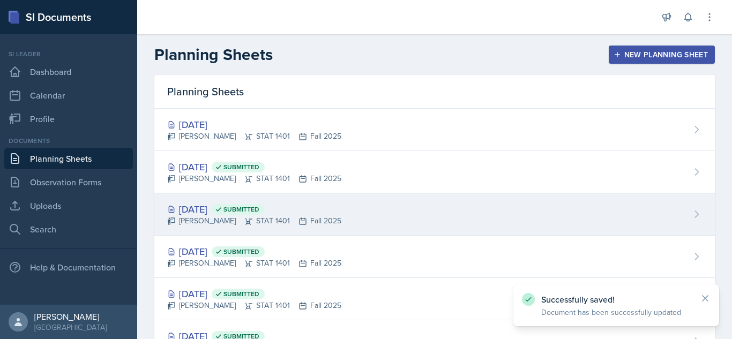
click at [367, 199] on div "[DATE] Submitted [PERSON_NAME] STAT 1401 Fall 2025" at bounding box center [434, 214] width 560 height 42
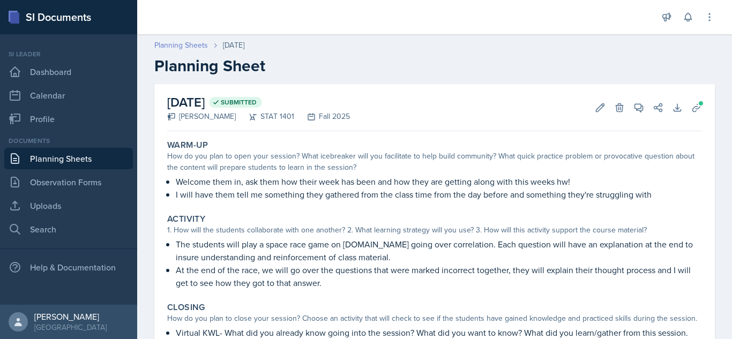
click at [176, 45] on link "Planning Sheets" at bounding box center [181, 45] width 54 height 11
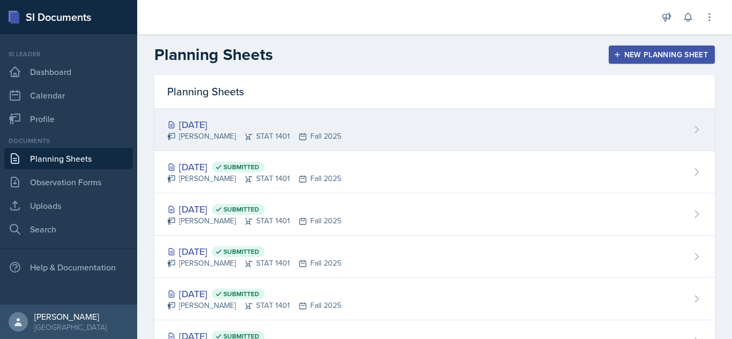
click at [261, 124] on div "[DATE]" at bounding box center [254, 124] width 174 height 14
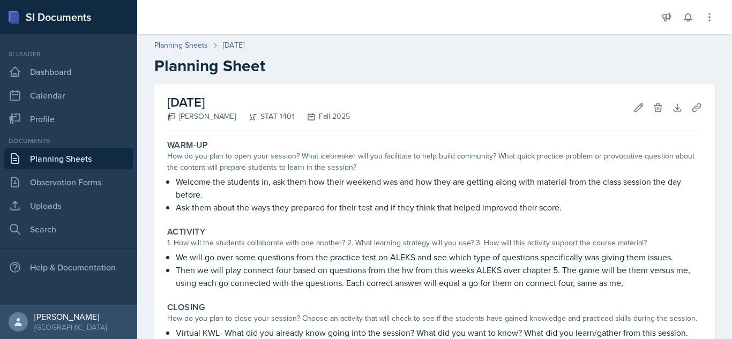
scroll to position [137, 0]
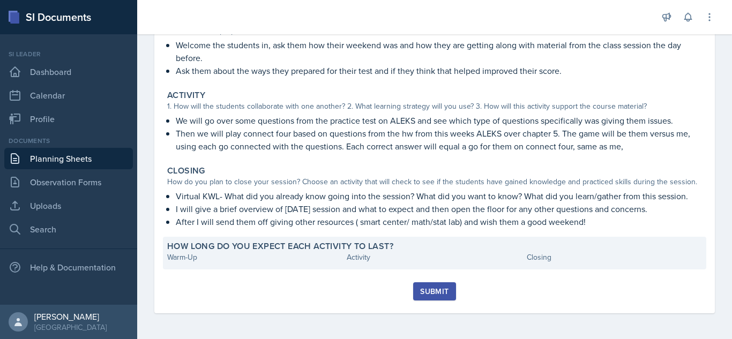
click at [216, 258] on div "Warm-Up" at bounding box center [254, 257] width 175 height 11
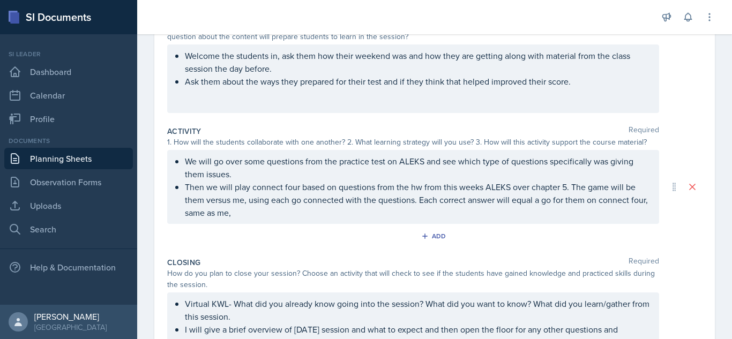
scroll to position [266, 0]
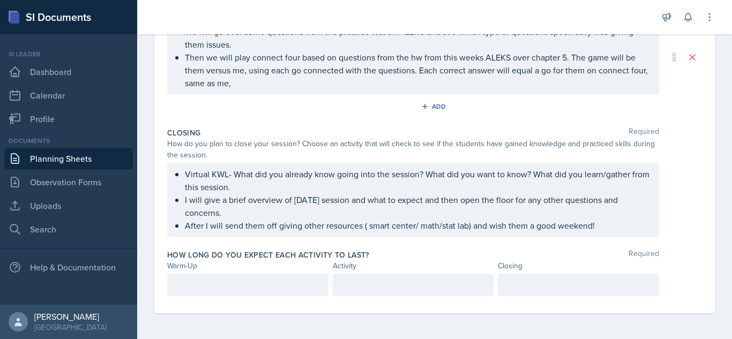
click at [311, 278] on div at bounding box center [247, 285] width 161 height 22
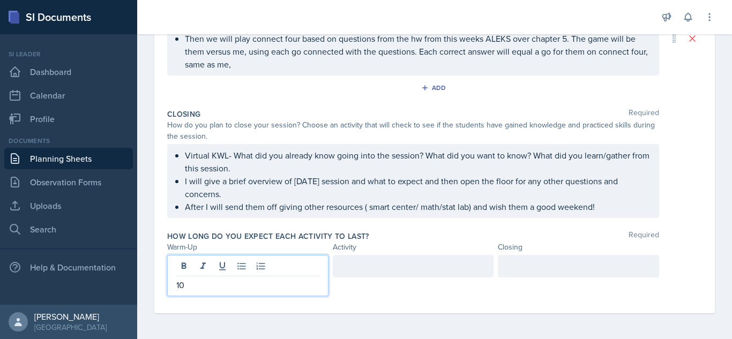
click at [352, 274] on div at bounding box center [413, 266] width 161 height 22
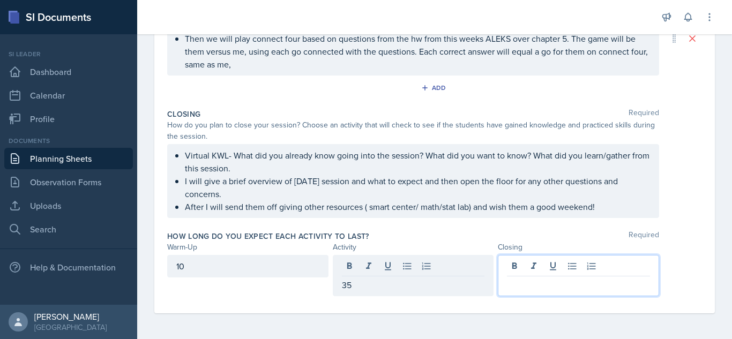
click at [577, 266] on div at bounding box center [578, 275] width 161 height 41
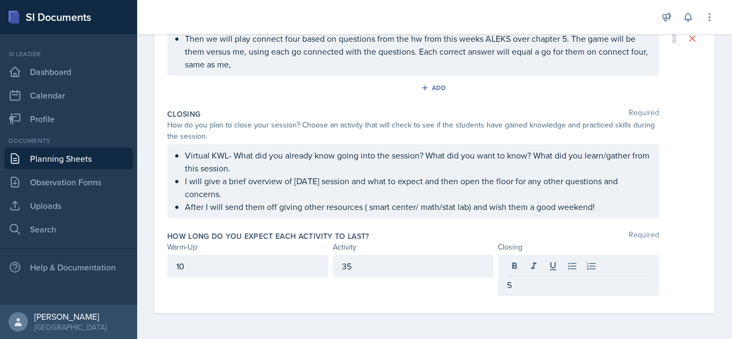
scroll to position [0, 0]
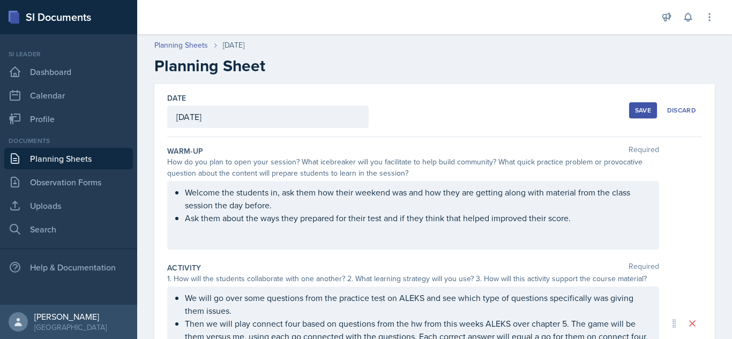
click at [629, 108] on button "Save" at bounding box center [643, 110] width 28 height 16
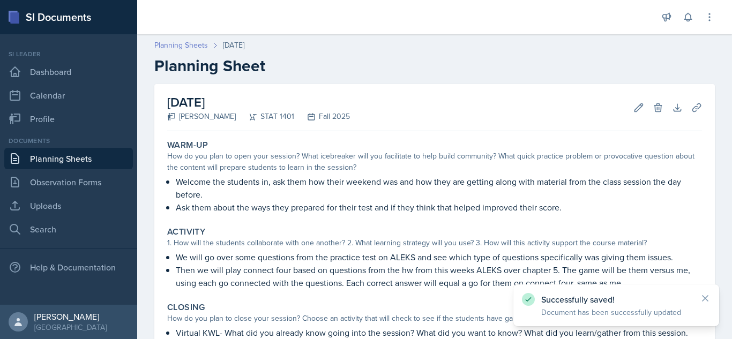
click at [167, 48] on link "Planning Sheets" at bounding box center [181, 45] width 54 height 11
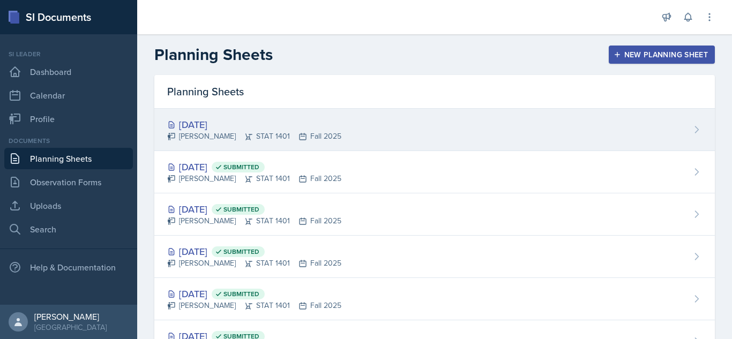
click at [619, 111] on div "[DATE] [PERSON_NAME] STAT 1401 Fall 2025" at bounding box center [434, 130] width 560 height 42
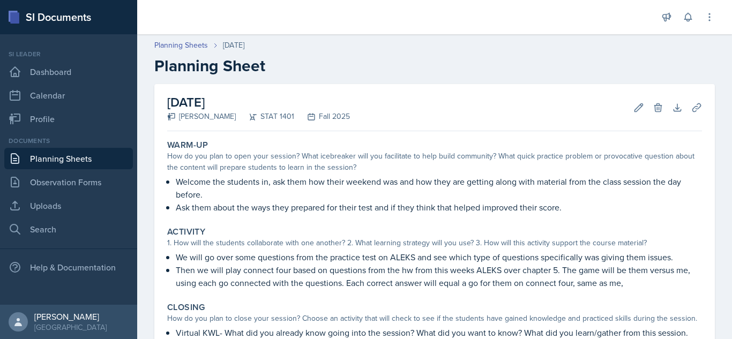
scroll to position [149, 0]
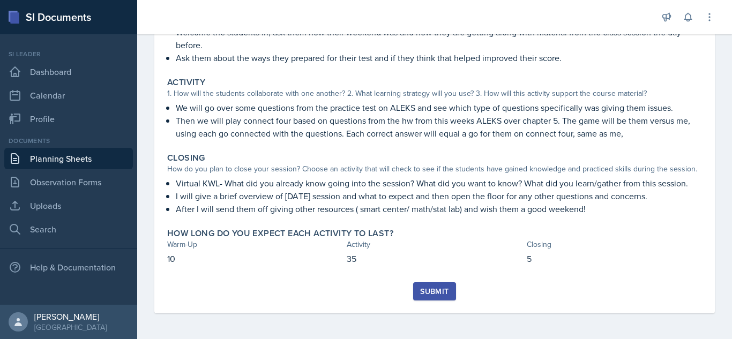
click at [424, 296] on div "Submit" at bounding box center [434, 291] width 28 height 9
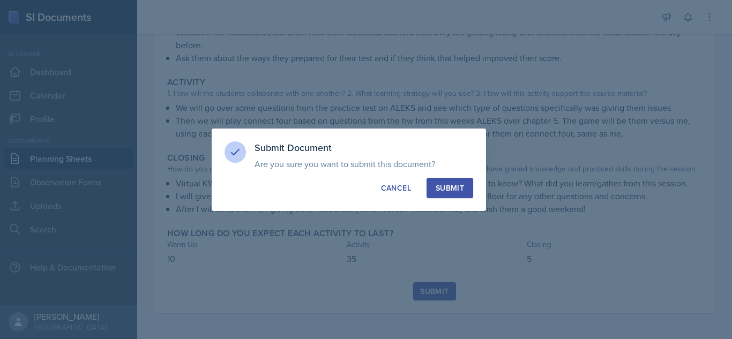
click at [452, 186] on div "Submit" at bounding box center [450, 188] width 28 height 11
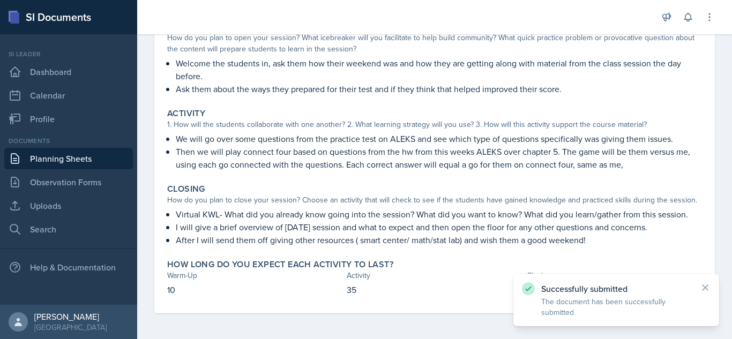
scroll to position [0, 0]
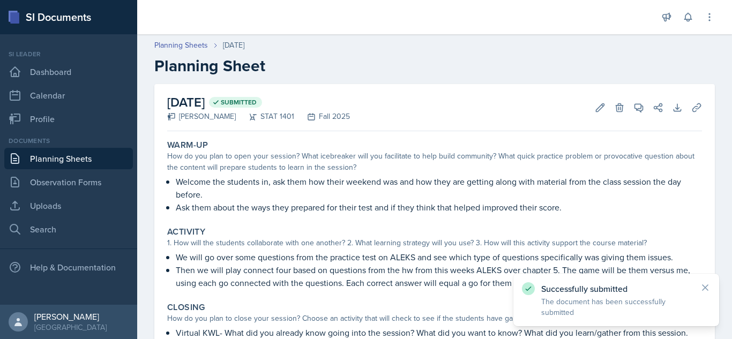
click at [718, 63] on div "Planning Sheets [DATE] Planning Sheet" at bounding box center [434, 58] width 595 height 36
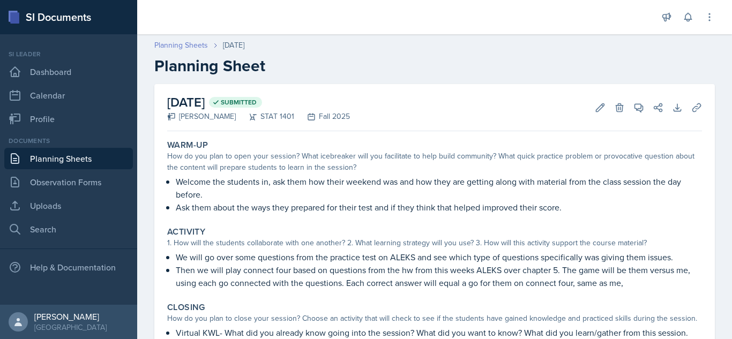
click at [192, 43] on link "Planning Sheets" at bounding box center [181, 45] width 54 height 11
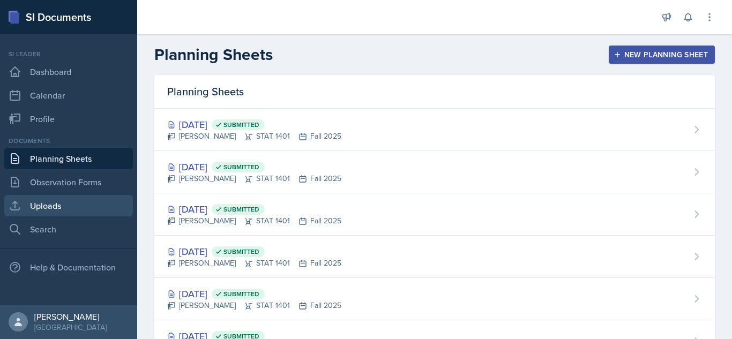
click at [65, 201] on link "Uploads" at bounding box center [68, 205] width 129 height 21
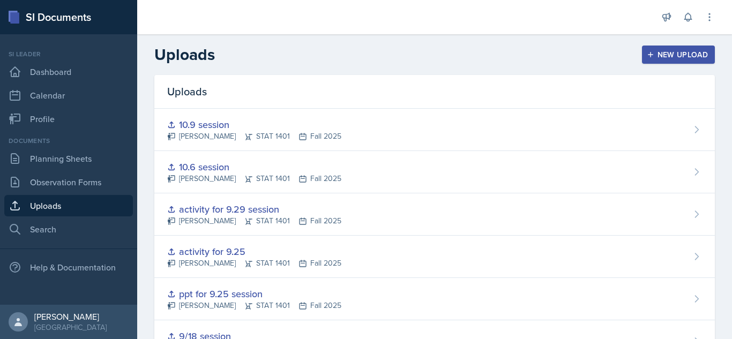
click at [663, 60] on button "New Upload" at bounding box center [678, 55] width 73 height 18
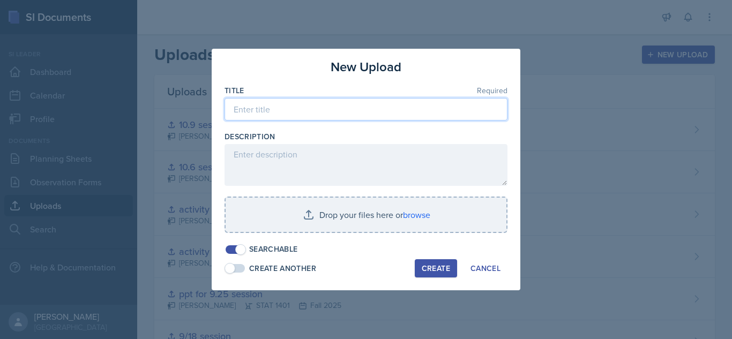
click at [350, 106] on input at bounding box center [365, 109] width 283 height 22
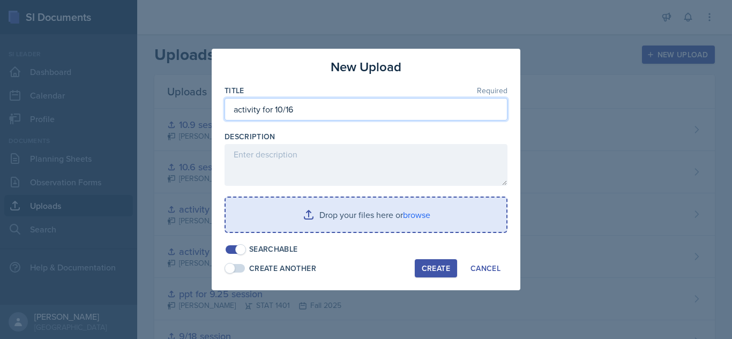
type input "activity for 10/16"
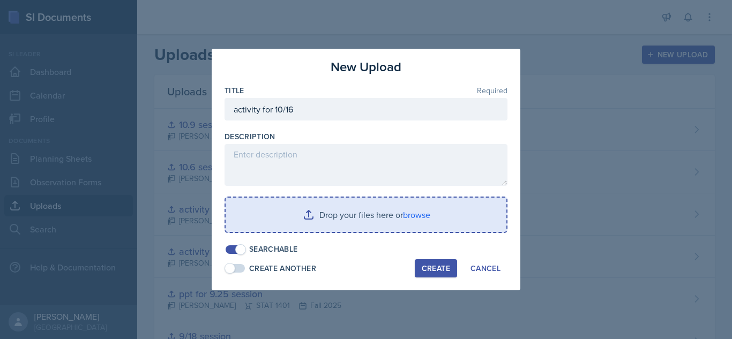
click at [338, 211] on input "file" at bounding box center [366, 215] width 281 height 34
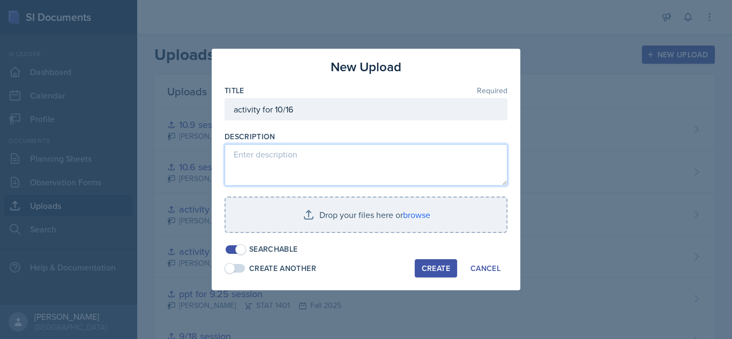
click at [297, 179] on textarea at bounding box center [365, 165] width 283 height 42
paste textarea "[URL][DOMAIN_NAME]"
type textarea "[URL][DOMAIN_NAME]"
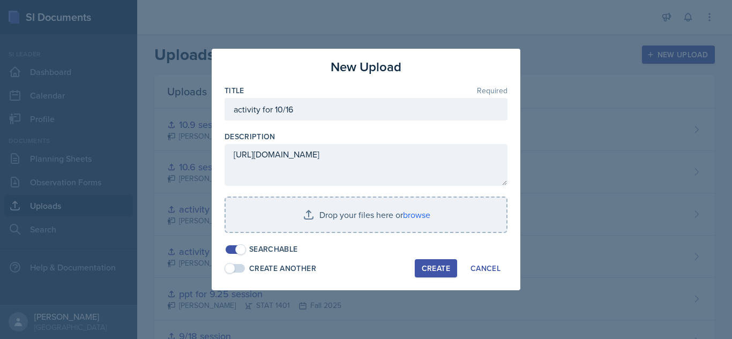
click at [438, 264] on div "Create" at bounding box center [436, 268] width 28 height 9
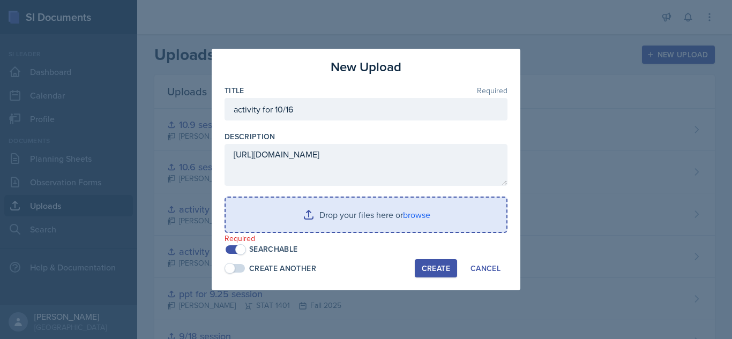
click at [388, 211] on input "file" at bounding box center [366, 215] width 281 height 34
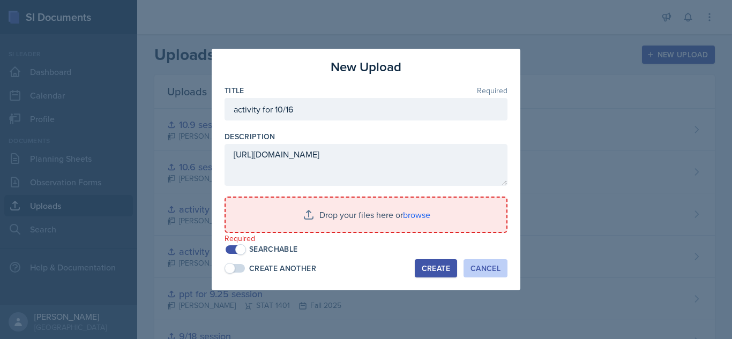
click at [486, 272] on div "Cancel" at bounding box center [485, 268] width 30 height 9
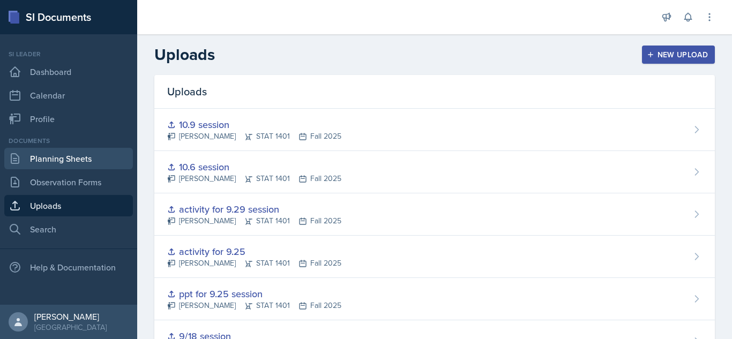
click at [81, 156] on link "Planning Sheets" at bounding box center [68, 158] width 129 height 21
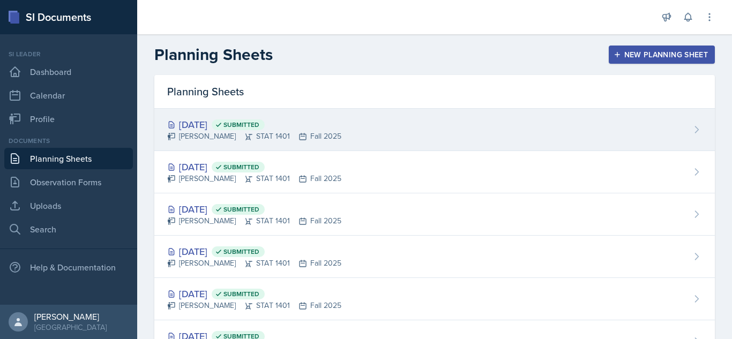
click at [510, 130] on div "[DATE] Submitted [PERSON_NAME] STAT 1401 Fall 2025" at bounding box center [434, 130] width 560 height 42
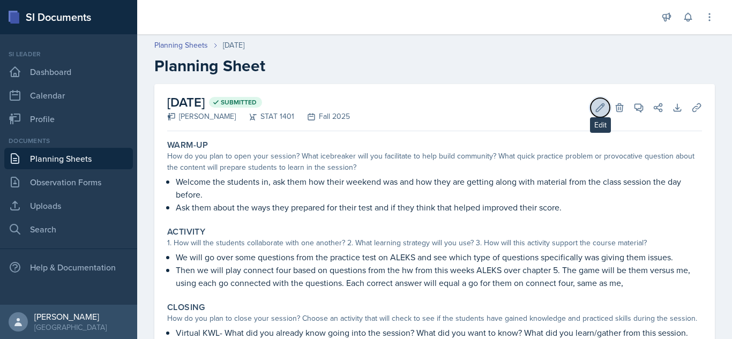
click at [597, 107] on button "Edit" at bounding box center [599, 107] width 19 height 19
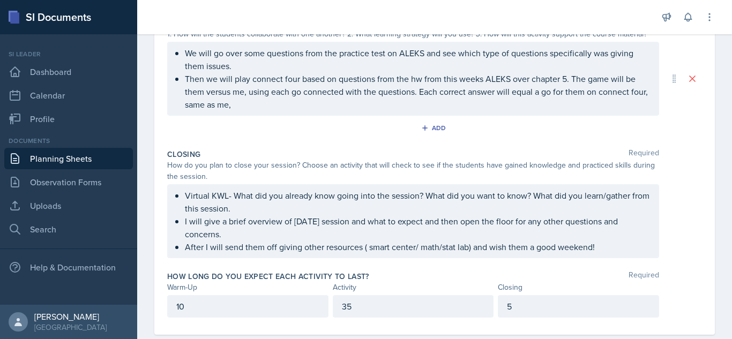
scroll to position [264, 0]
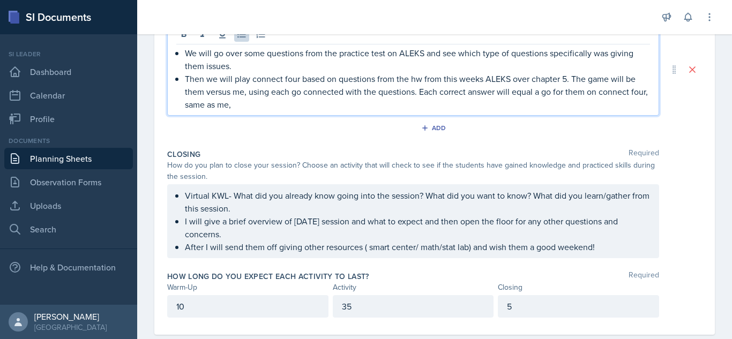
click at [263, 103] on p "Then we will play connect four based on questions from the hw from this weeks A…" at bounding box center [417, 91] width 465 height 39
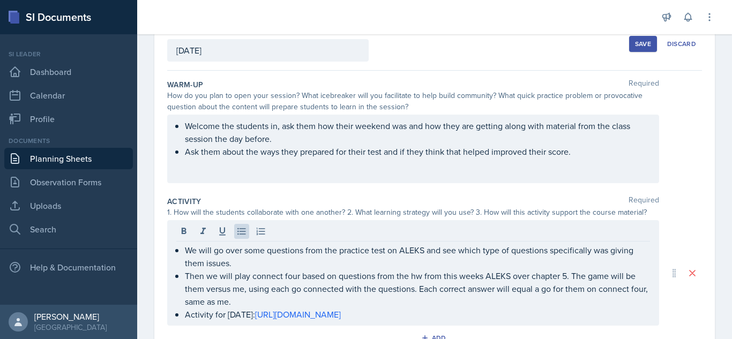
scroll to position [29, 0]
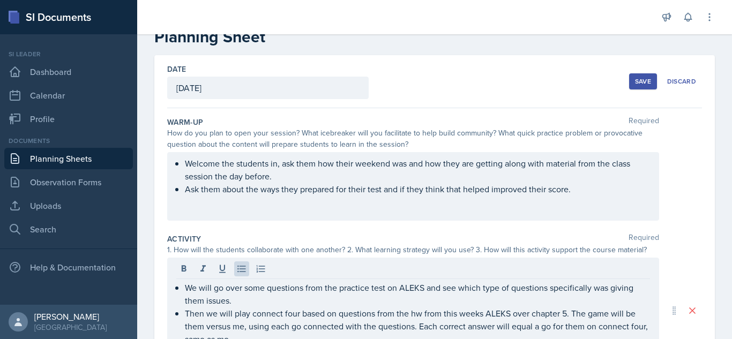
click at [638, 82] on div "Save" at bounding box center [643, 81] width 16 height 9
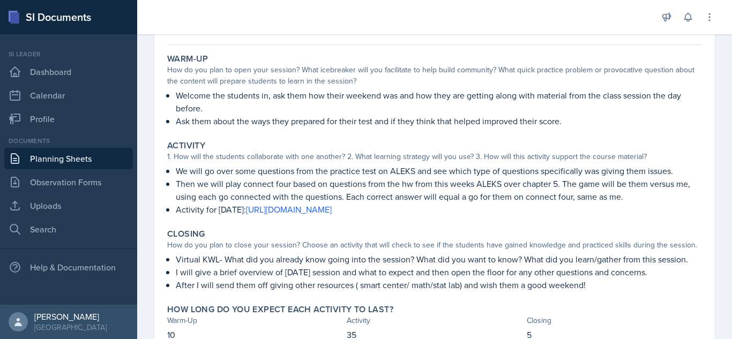
scroll to position [93, 0]
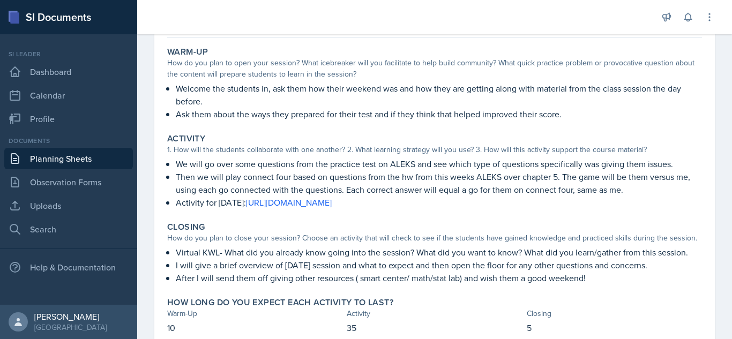
click at [43, 157] on link "Planning Sheets" at bounding box center [68, 158] width 129 height 21
